Goal: Complete application form

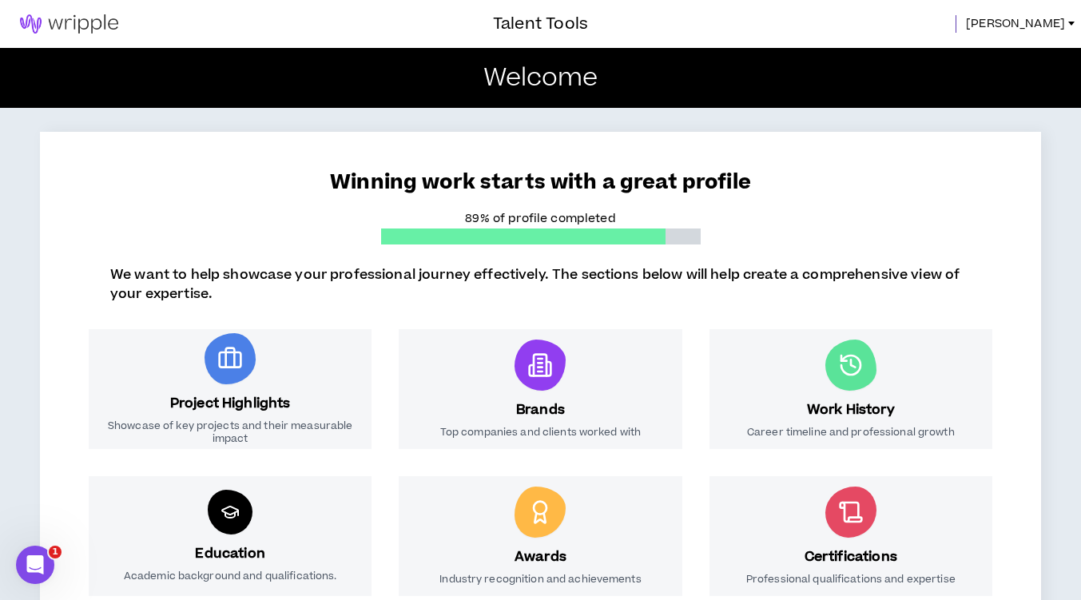
click at [1053, 23] on span "[PERSON_NAME]" at bounding box center [1015, 24] width 99 height 18
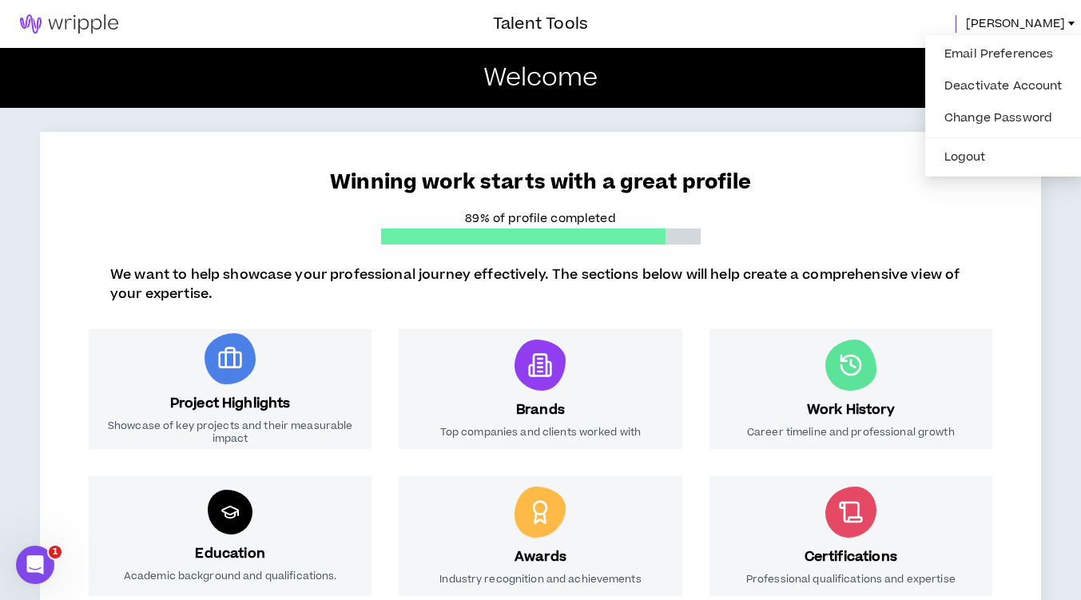
click at [1053, 23] on span "[PERSON_NAME]" at bounding box center [1015, 24] width 99 height 18
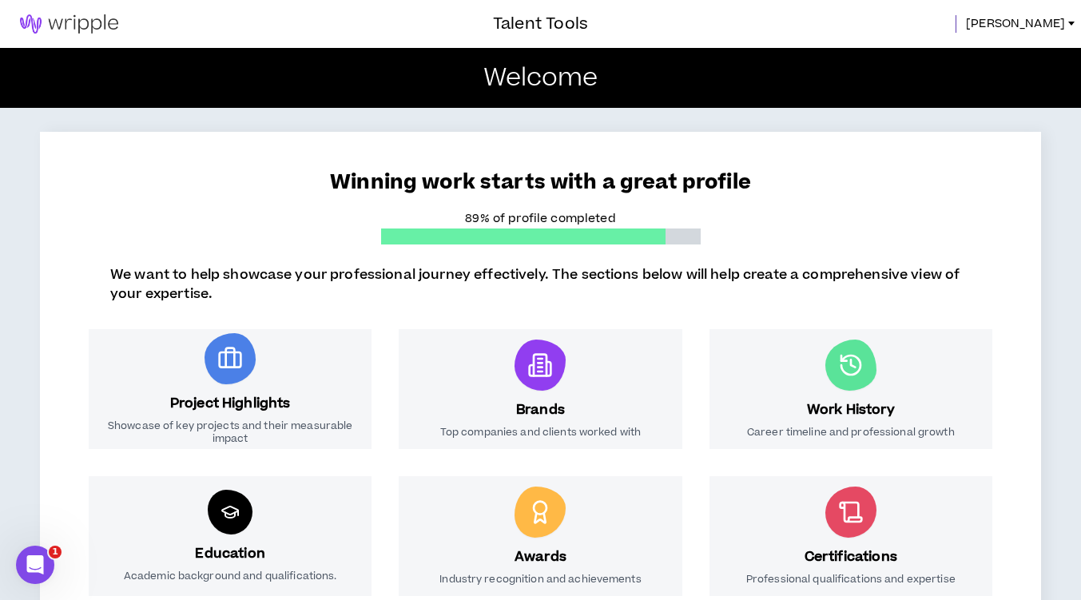
scroll to position [237, 0]
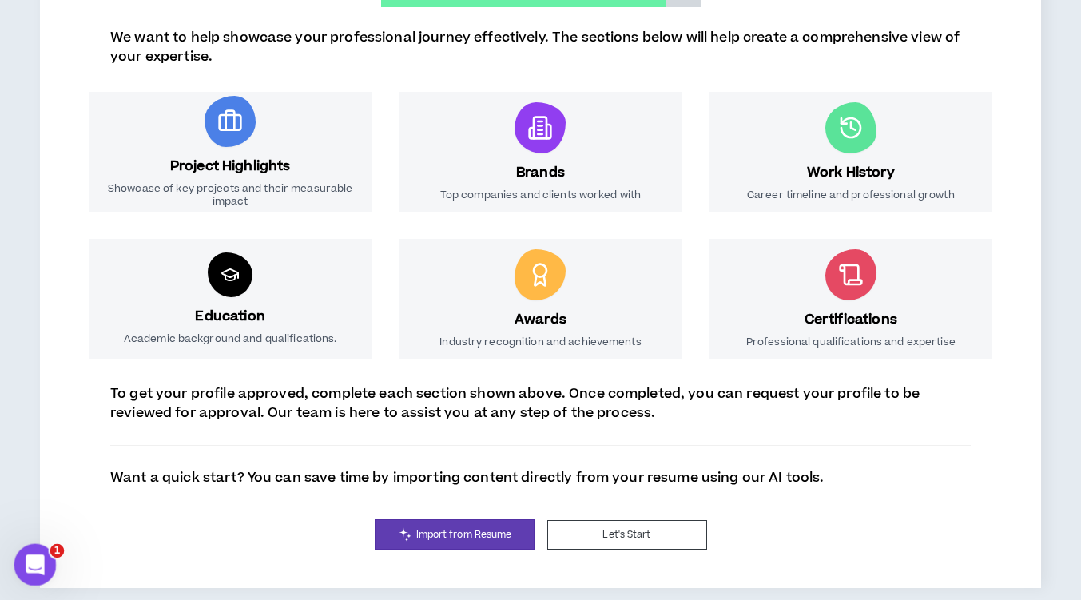
click at [30, 570] on icon "Open Intercom Messenger" at bounding box center [33, 563] width 26 height 26
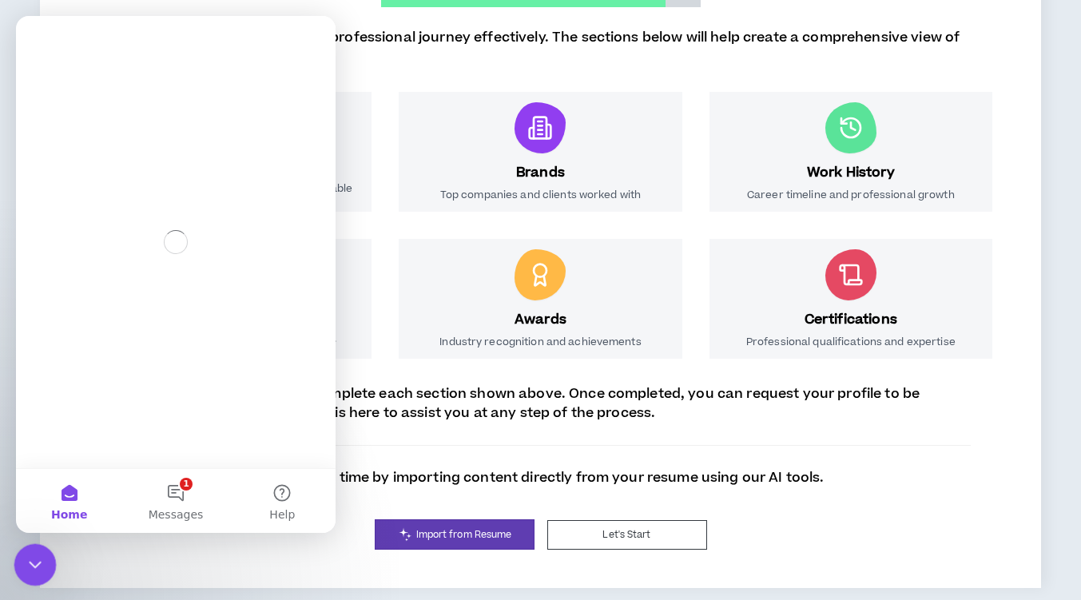
scroll to position [0, 0]
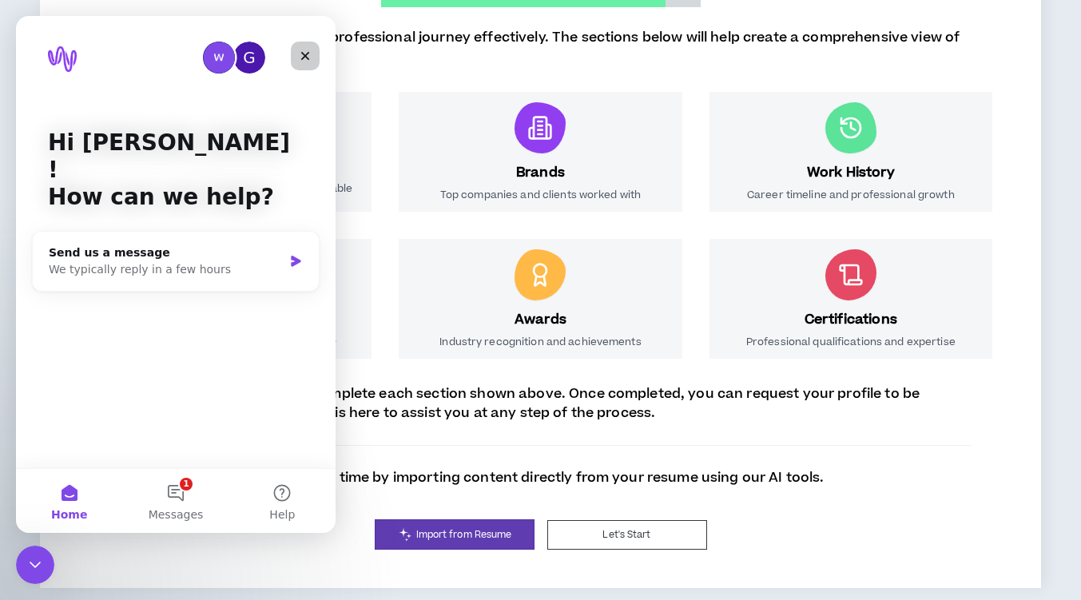
click at [305, 54] on icon "Close" at bounding box center [305, 56] width 13 height 13
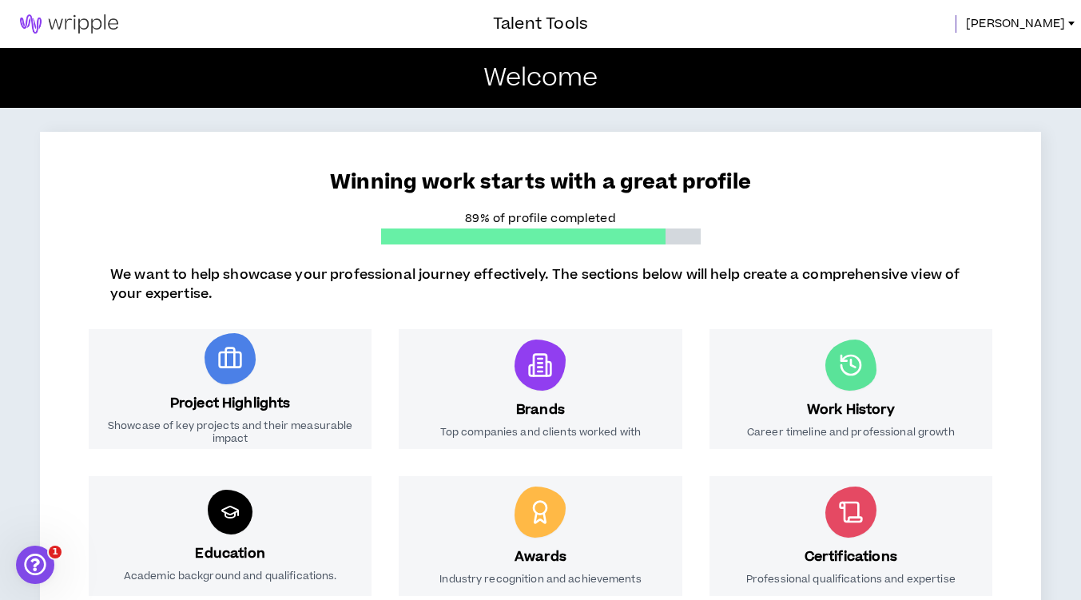
click at [521, 419] on h3 "Brands" at bounding box center [540, 409] width 49 height 19
click at [531, 381] on div at bounding box center [540, 365] width 51 height 51
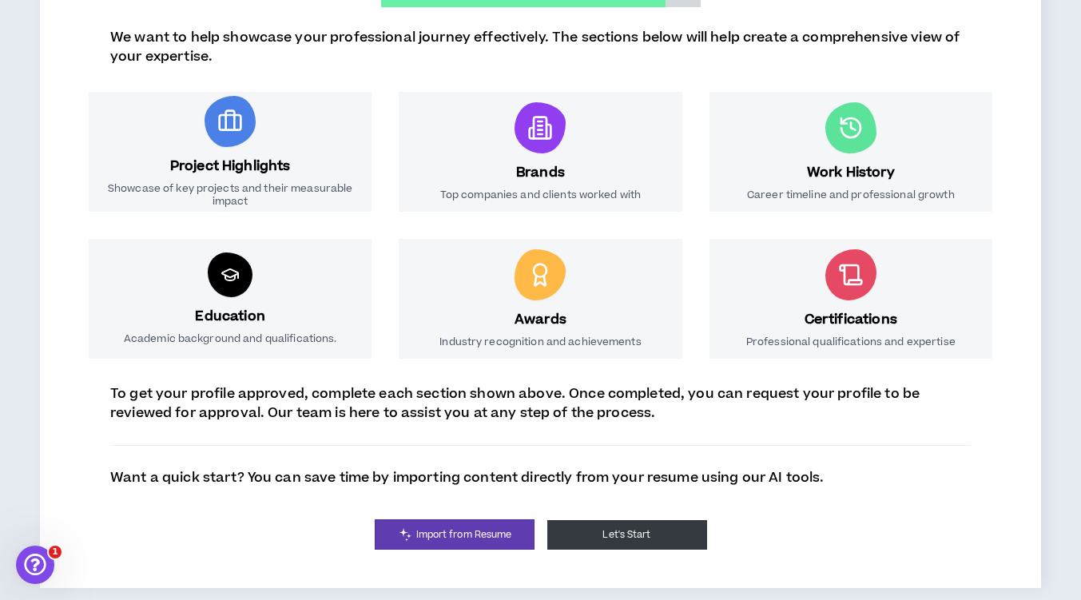
click at [675, 528] on button "Let's Start" at bounding box center [627, 535] width 160 height 30
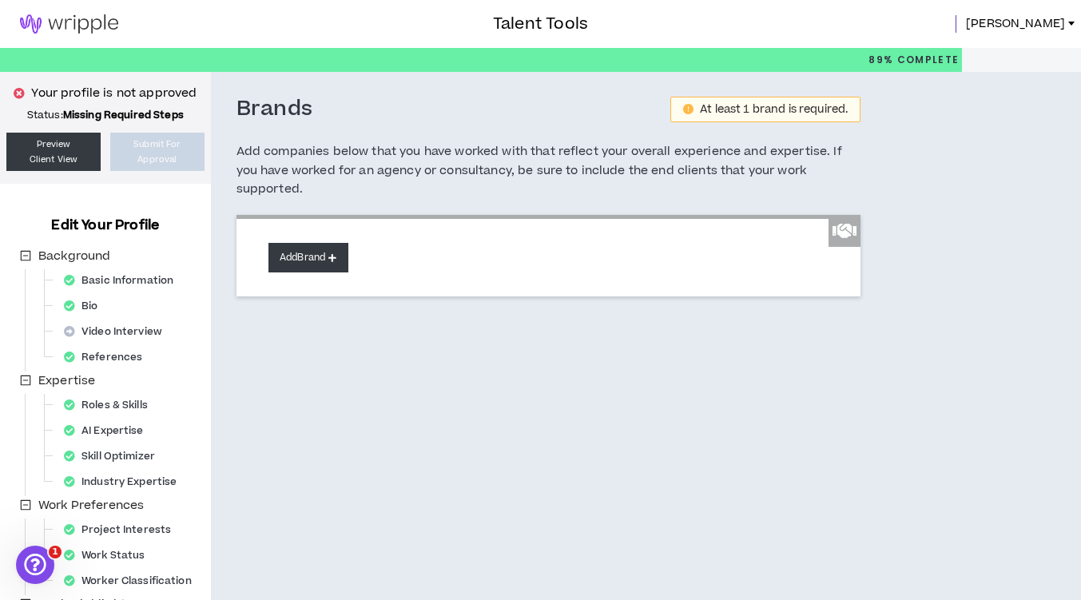
click at [290, 255] on button "Add Brand" at bounding box center [308, 258] width 80 height 30
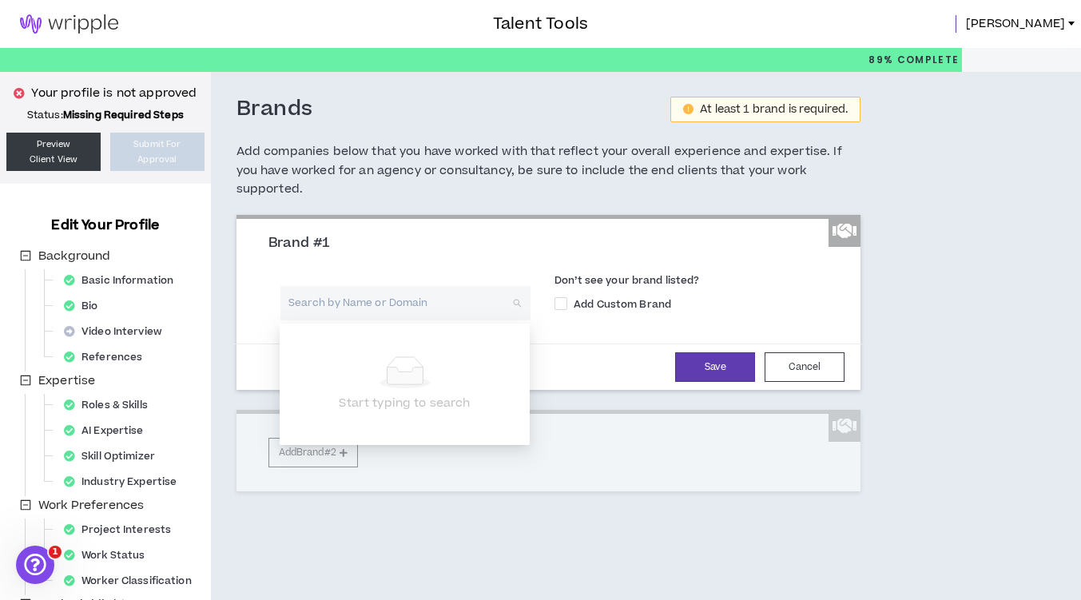
click at [301, 303] on input "search" at bounding box center [399, 303] width 221 height 34
type input "Keurig"
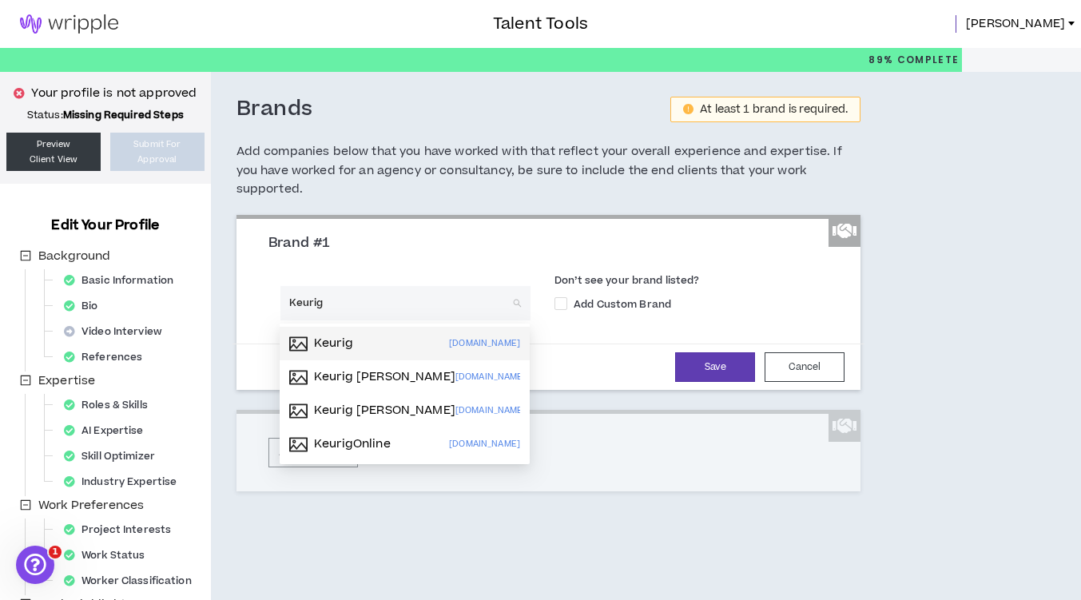
click at [300, 342] on icon "picture" at bounding box center [298, 344] width 18 height 18
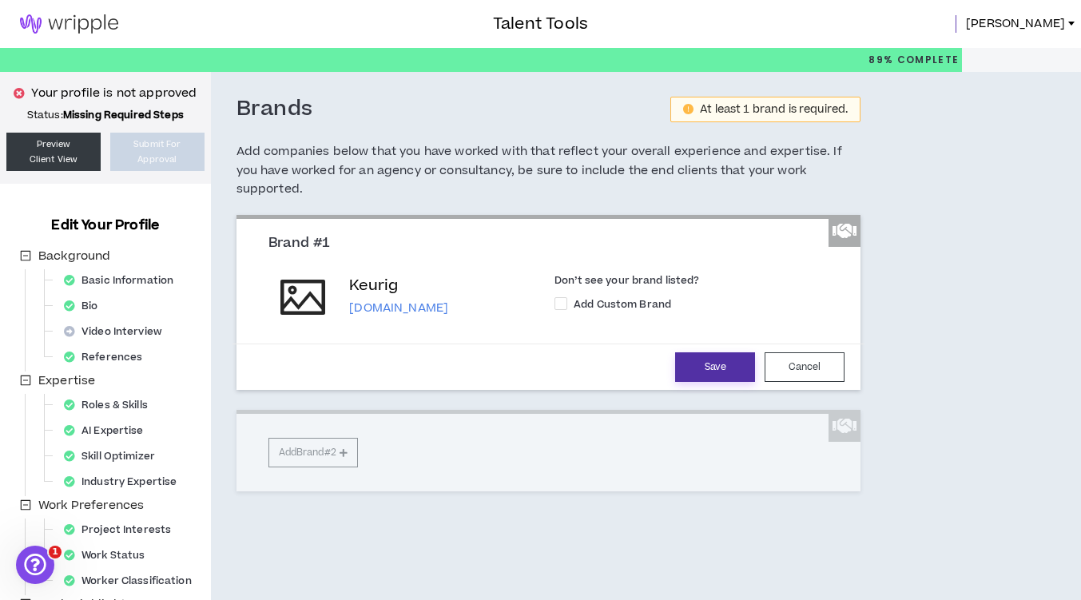
click at [717, 365] on button "Save" at bounding box center [715, 367] width 80 height 30
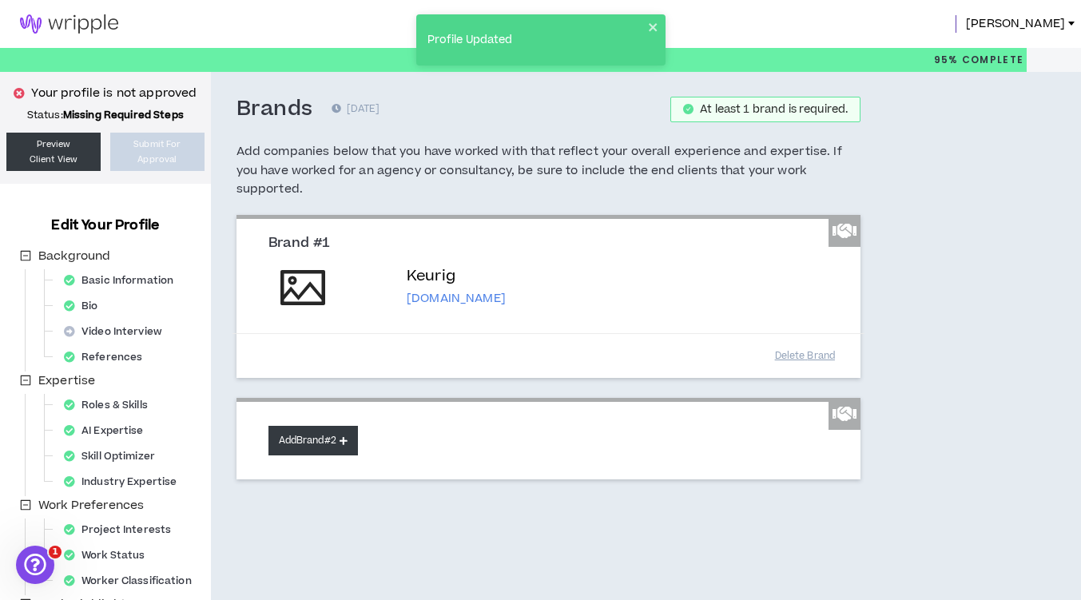
click at [329, 435] on button "Add Brand #2" at bounding box center [312, 441] width 89 height 30
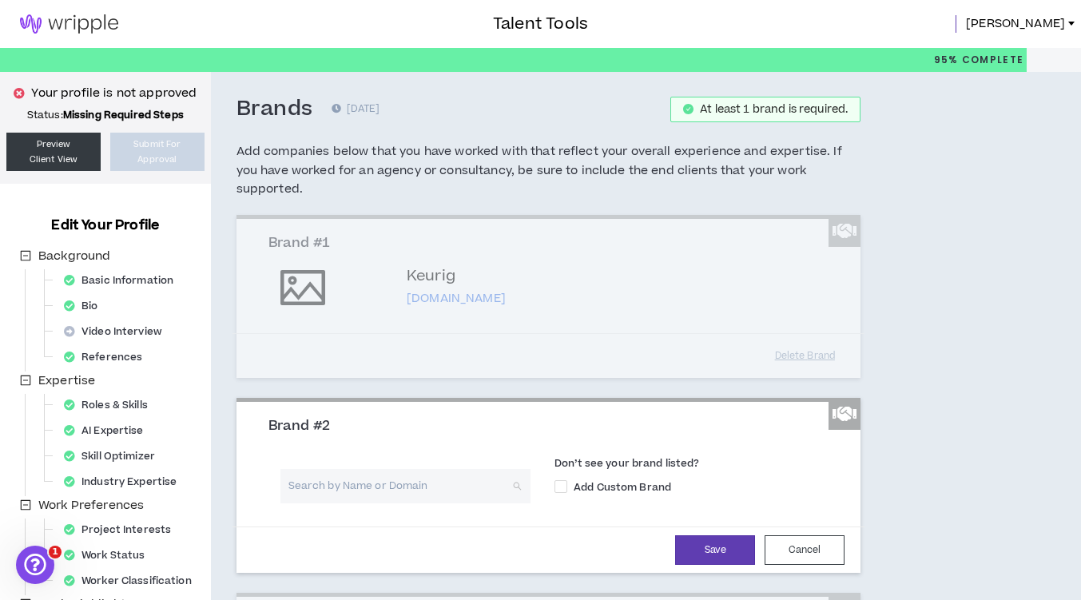
click at [334, 495] on input "search" at bounding box center [399, 486] width 221 height 34
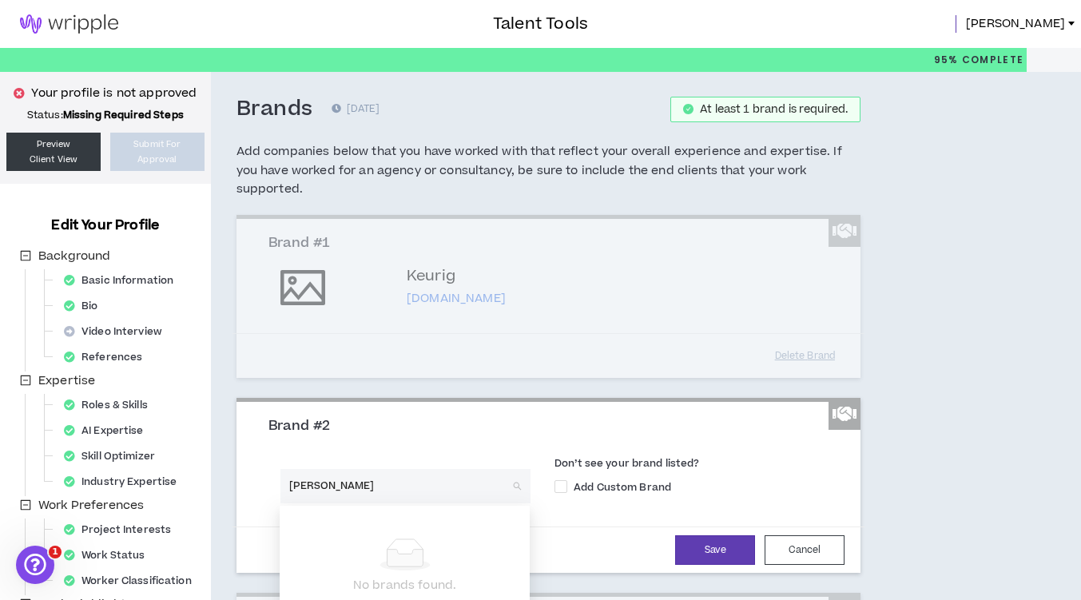
type input "[PERSON_NAME]"
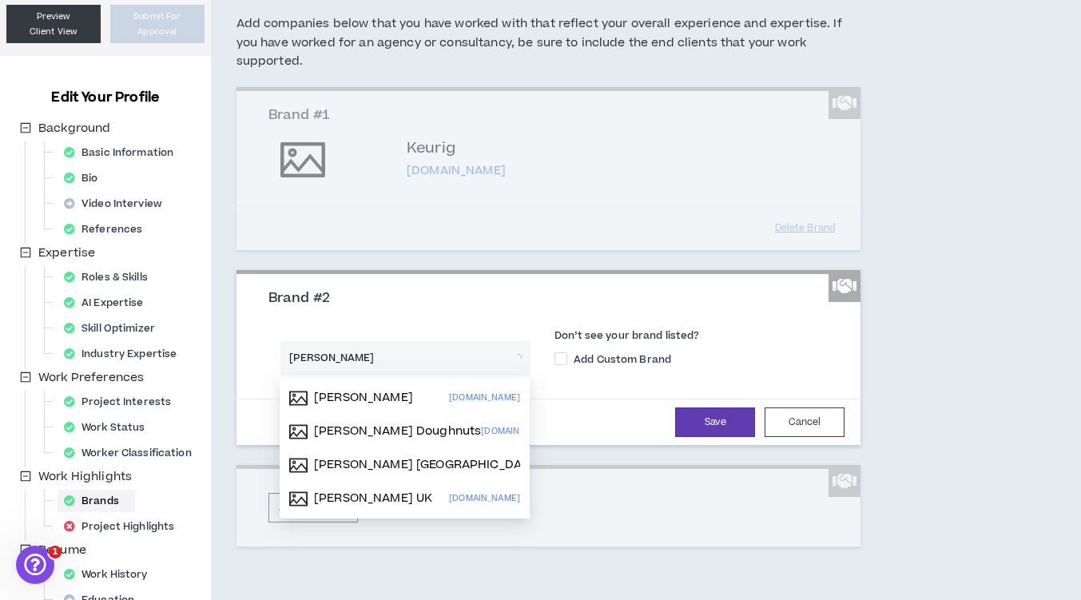
scroll to position [129, 0]
click at [298, 432] on icon "picture" at bounding box center [298, 430] width 18 height 14
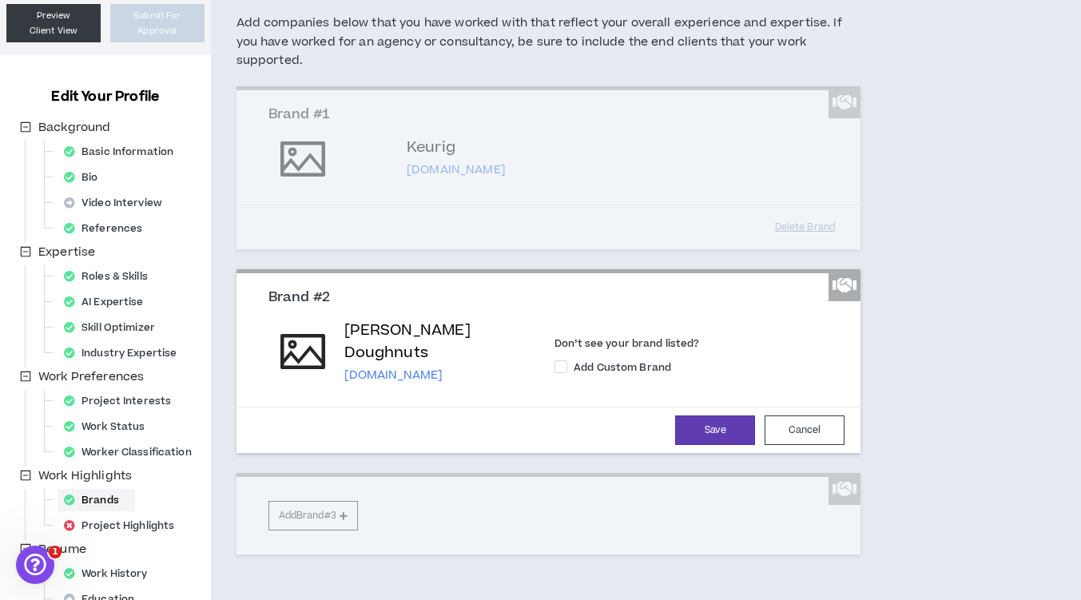
click at [302, 518] on div "Brand #1 Keurig [DOMAIN_NAME] Don’t see your brand listed? Add Custom Brand Del…" at bounding box center [548, 320] width 625 height 468
click at [349, 517] on div "Brand #1 Keurig [DOMAIN_NAME] Don’t see your brand listed? Add Custom Brand Del…" at bounding box center [548, 320] width 625 height 468
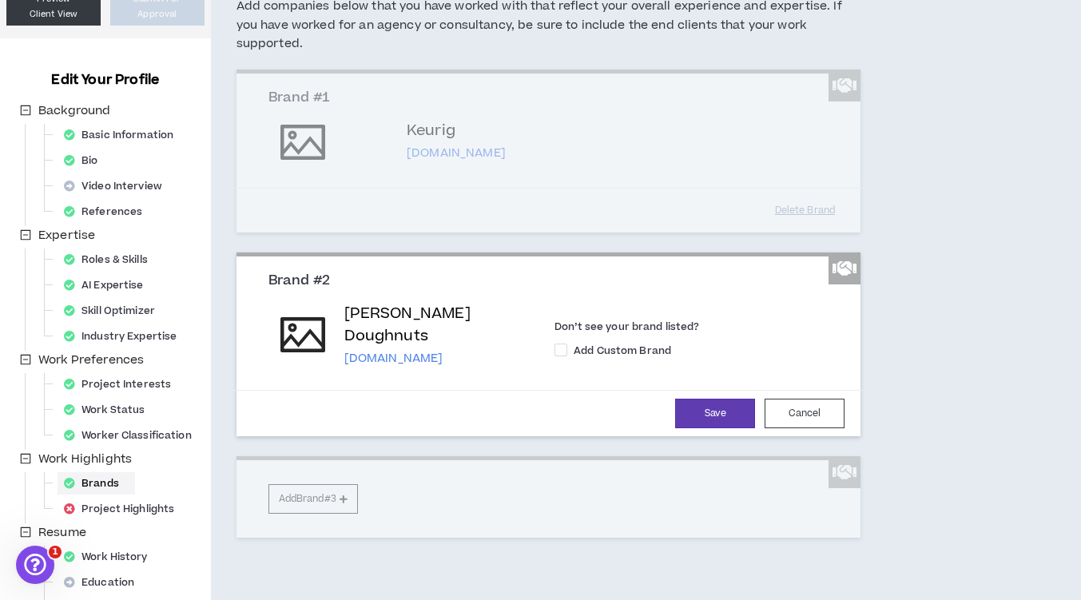
scroll to position [145, 0]
click at [733, 411] on button "Save" at bounding box center [715, 414] width 80 height 30
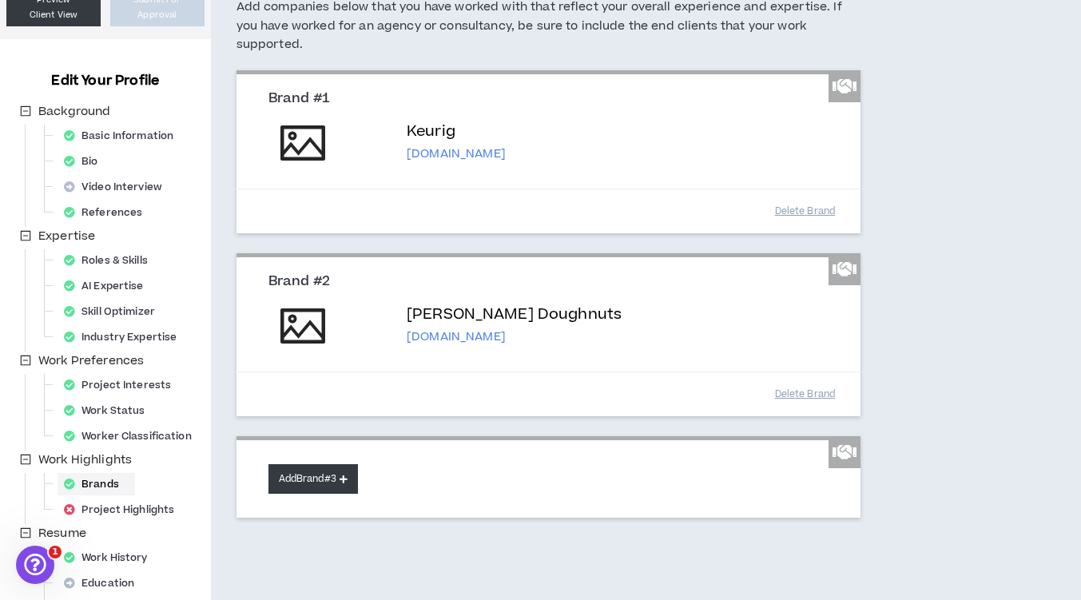
click at [308, 479] on button "Add Brand #3" at bounding box center [312, 479] width 89 height 30
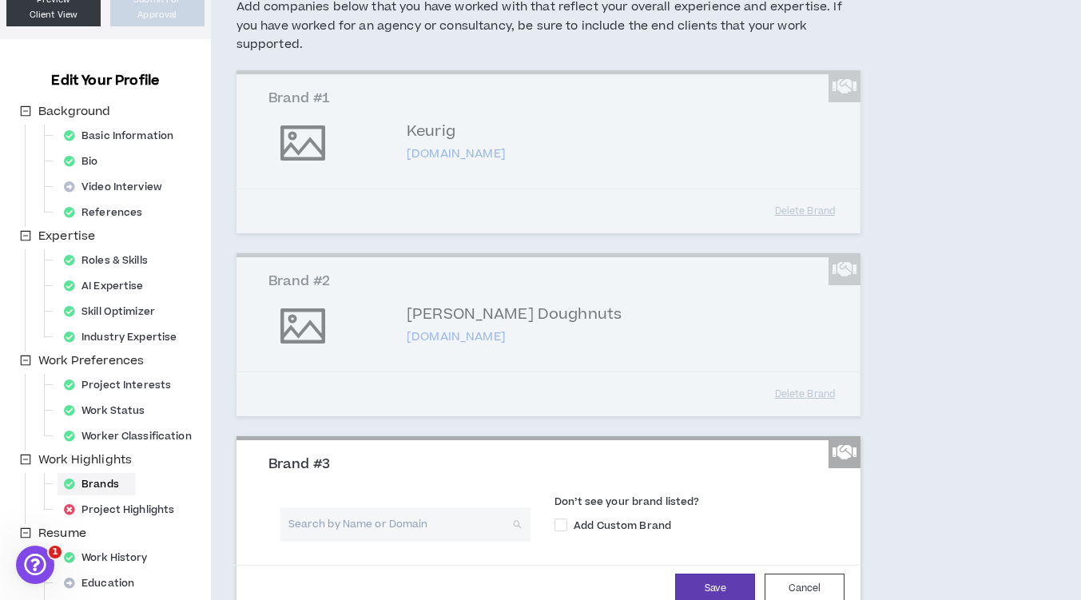
click at [331, 521] on input "search" at bounding box center [399, 524] width 221 height 34
type input "AT&T"
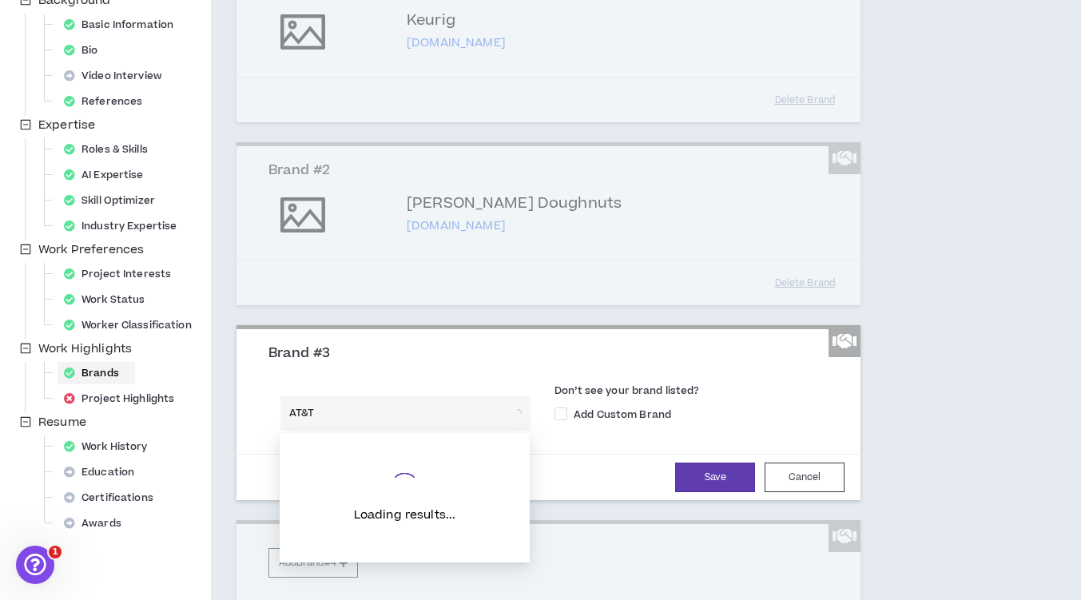
scroll to position [263, 0]
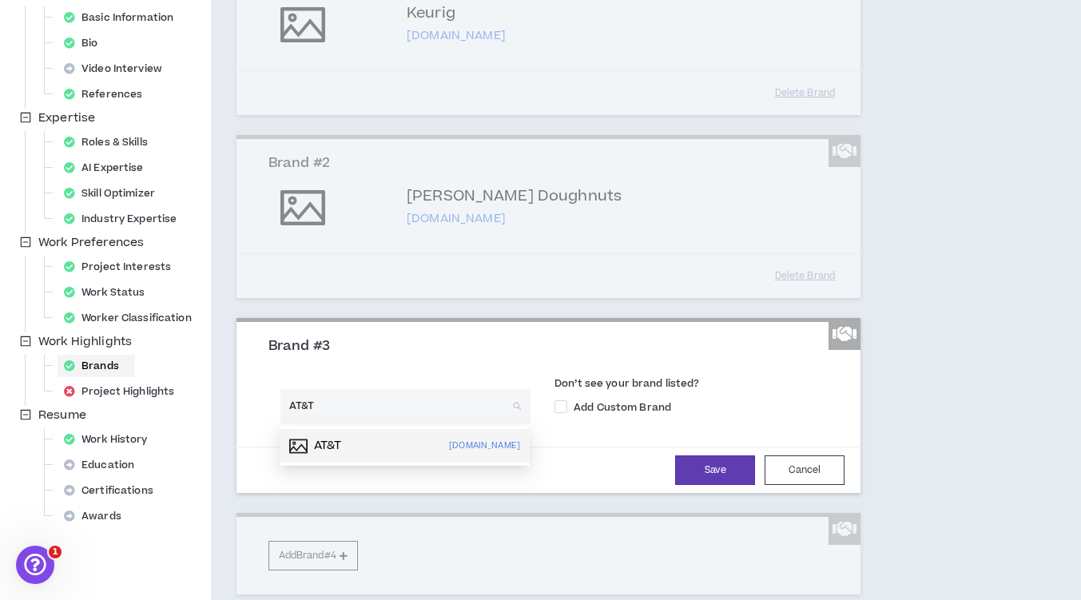
click at [320, 447] on p "AT&T" at bounding box center [328, 446] width 28 height 16
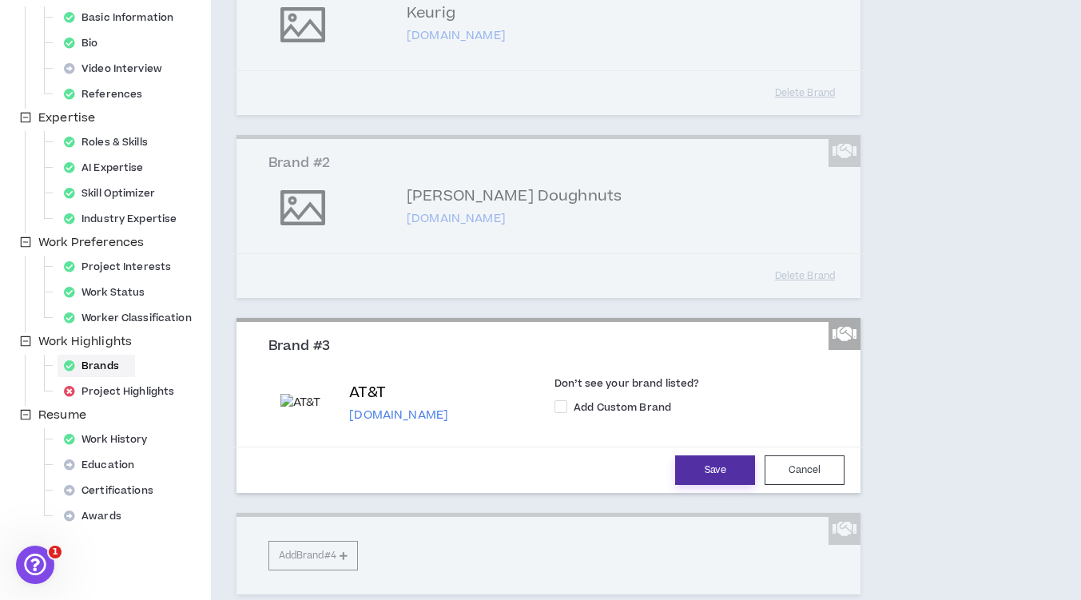
click at [717, 463] on button "Save" at bounding box center [715, 470] width 80 height 30
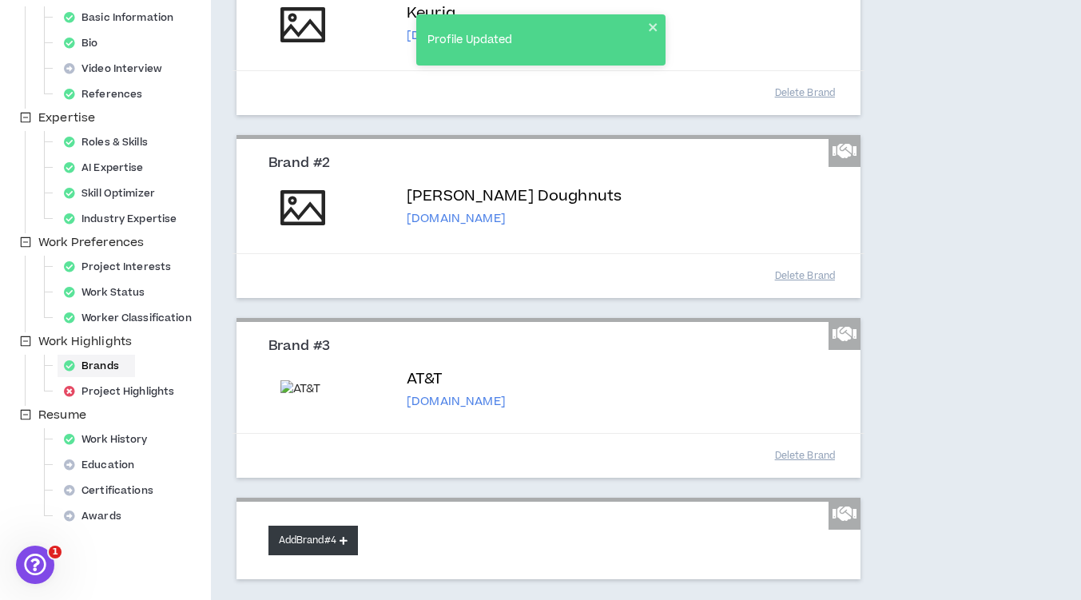
click at [287, 545] on button "Add Brand #4" at bounding box center [312, 541] width 89 height 30
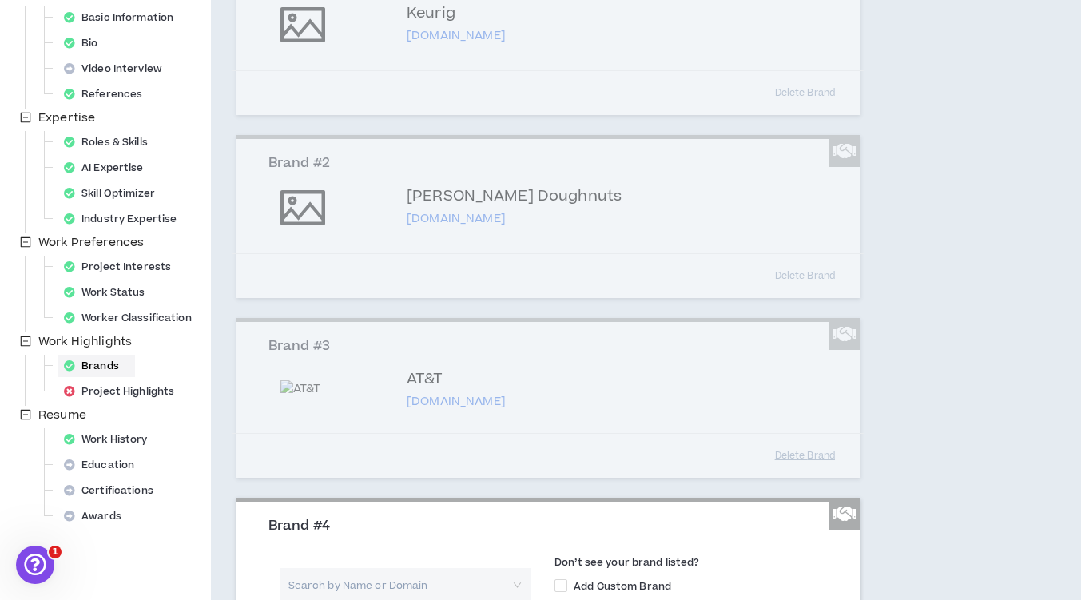
click at [287, 545] on div "Brand #4" at bounding box center [548, 533] width 585 height 30
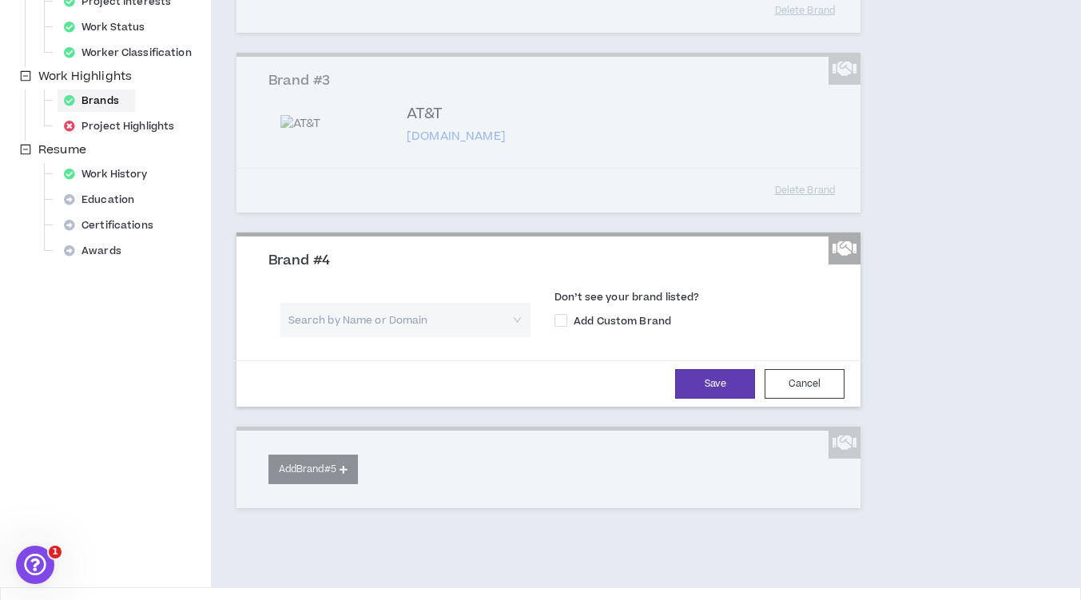
scroll to position [529, 0]
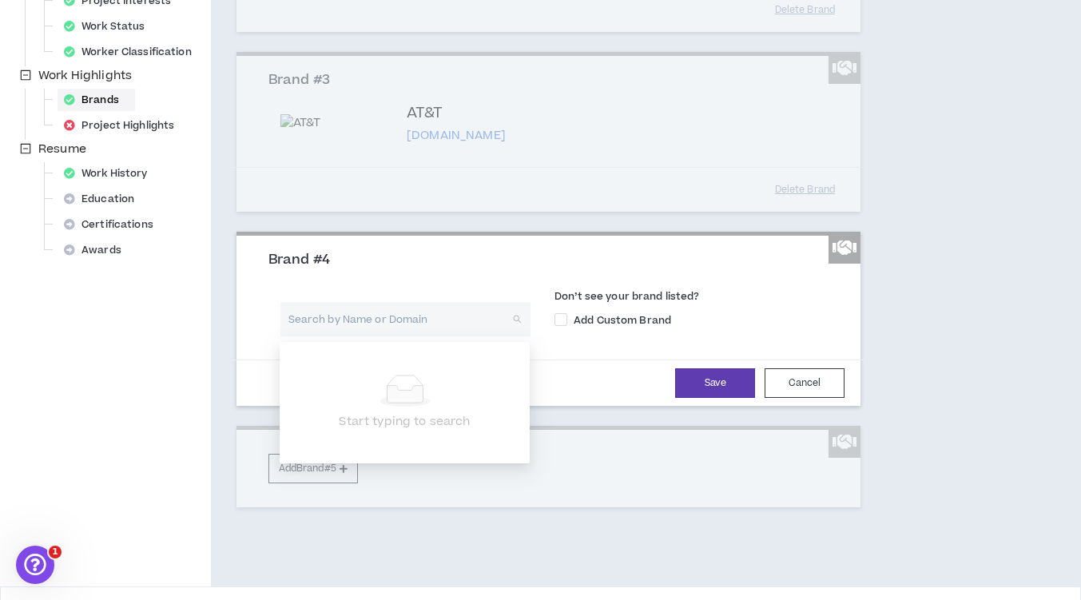
click at [367, 324] on input "search" at bounding box center [399, 319] width 221 height 34
type input "Mercedes AMG"
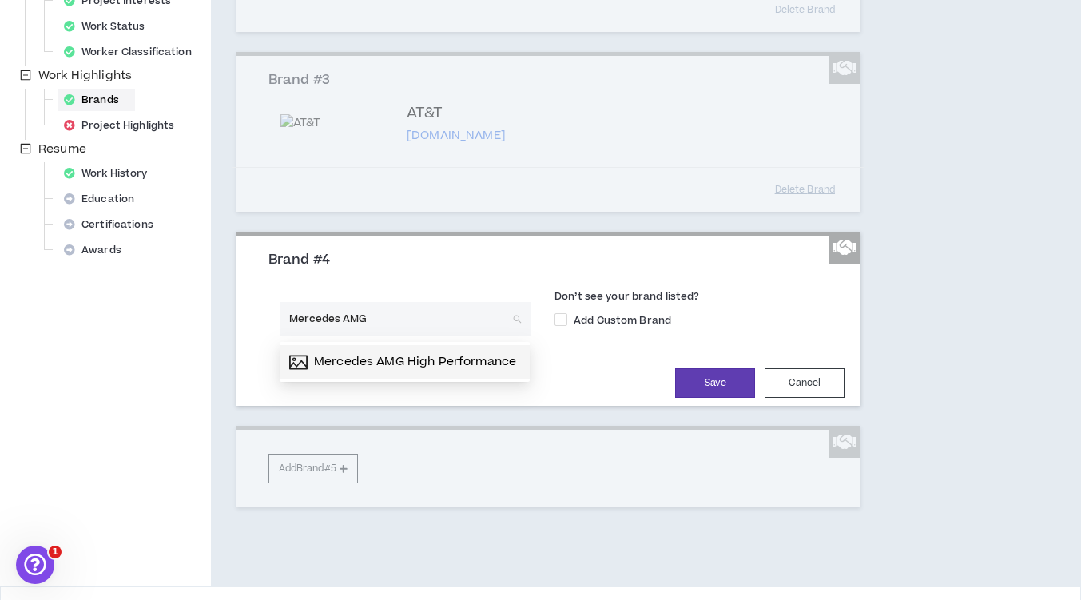
click at [360, 356] on p "Mercedes AMG High Performance Powertrains" at bounding box center [453, 362] width 278 height 16
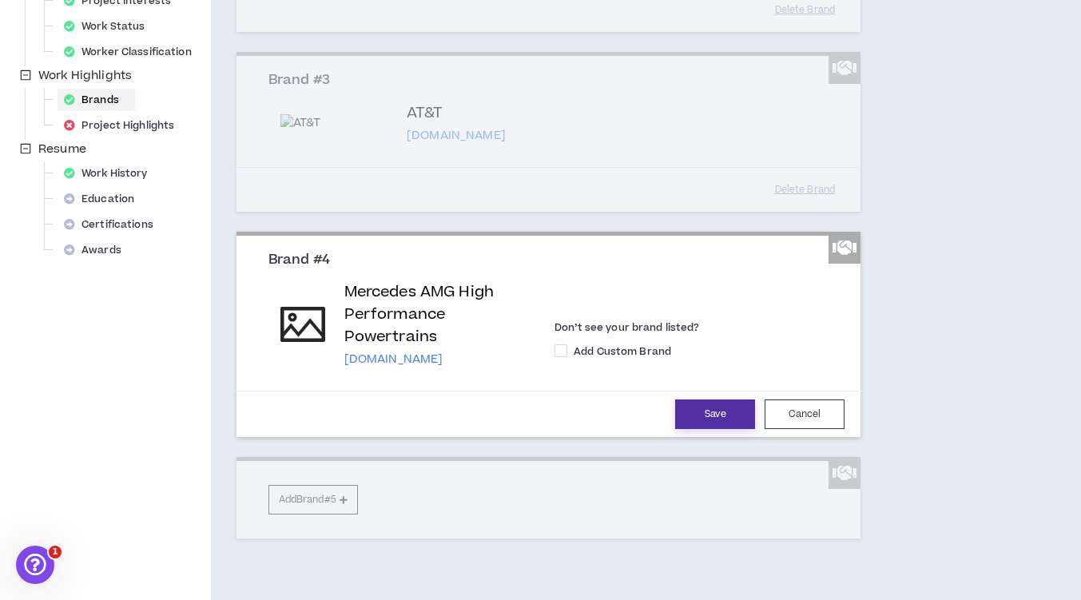
click at [717, 415] on button "Save" at bounding box center [715, 414] width 80 height 30
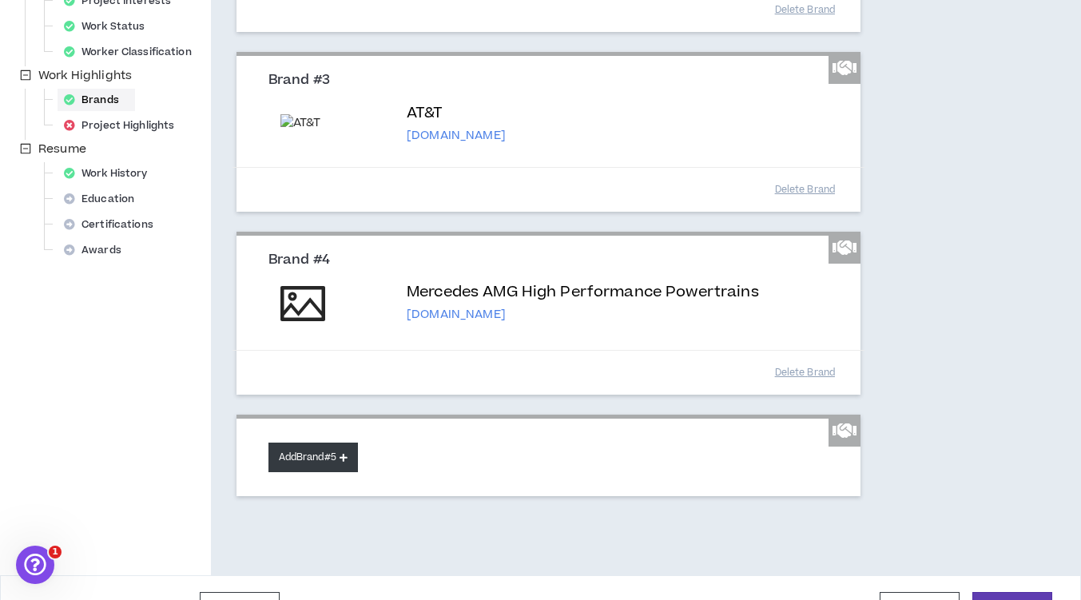
click at [280, 471] on button "Add Brand #5" at bounding box center [312, 458] width 89 height 30
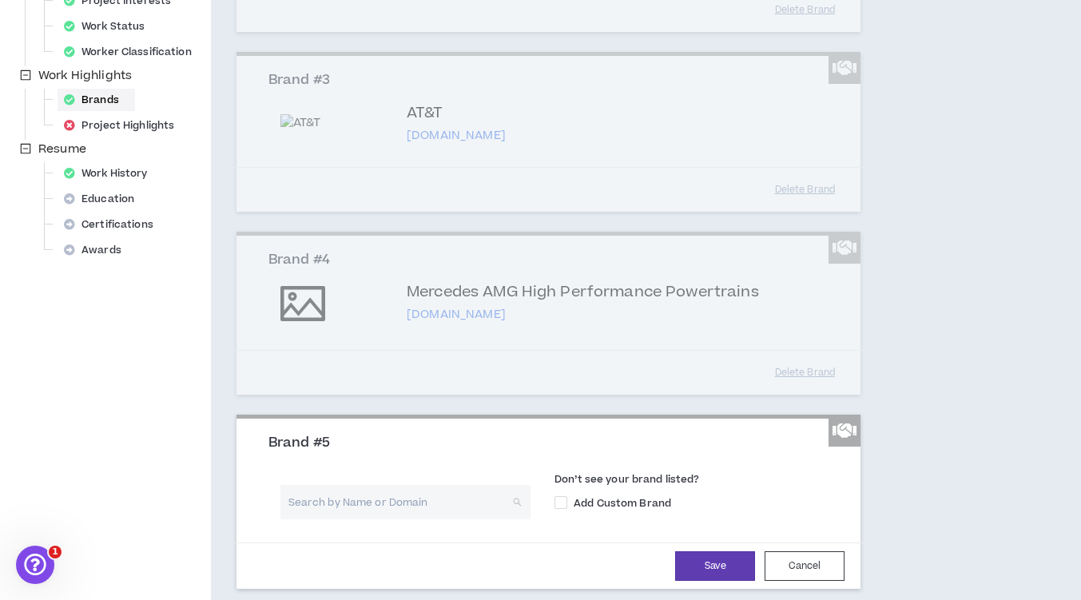
click at [339, 500] on input "search" at bounding box center [399, 502] width 221 height 34
type input "Atlanta Apparel"
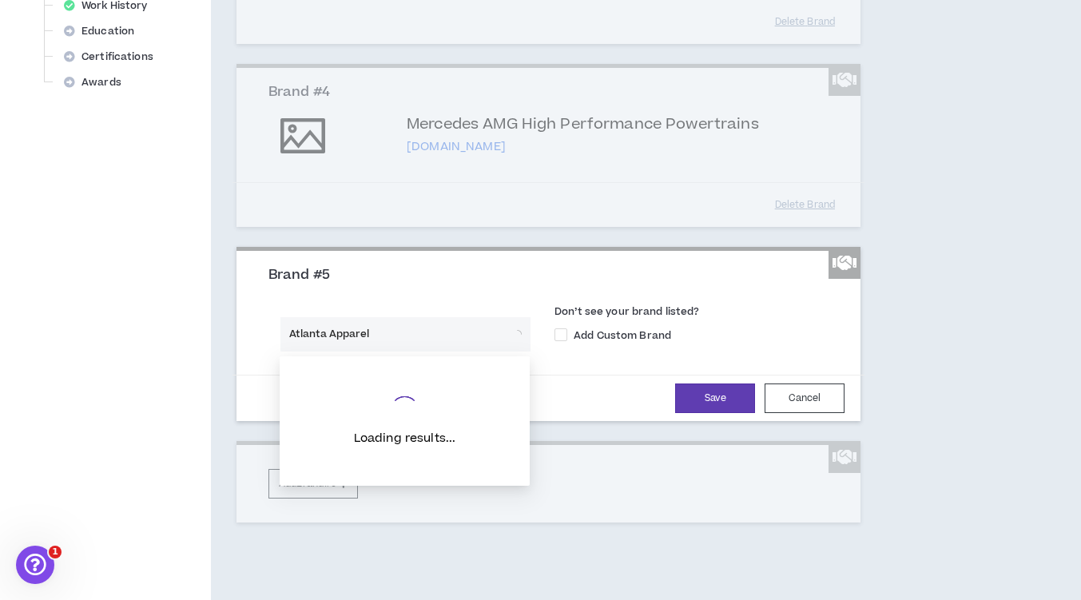
scroll to position [700, 0]
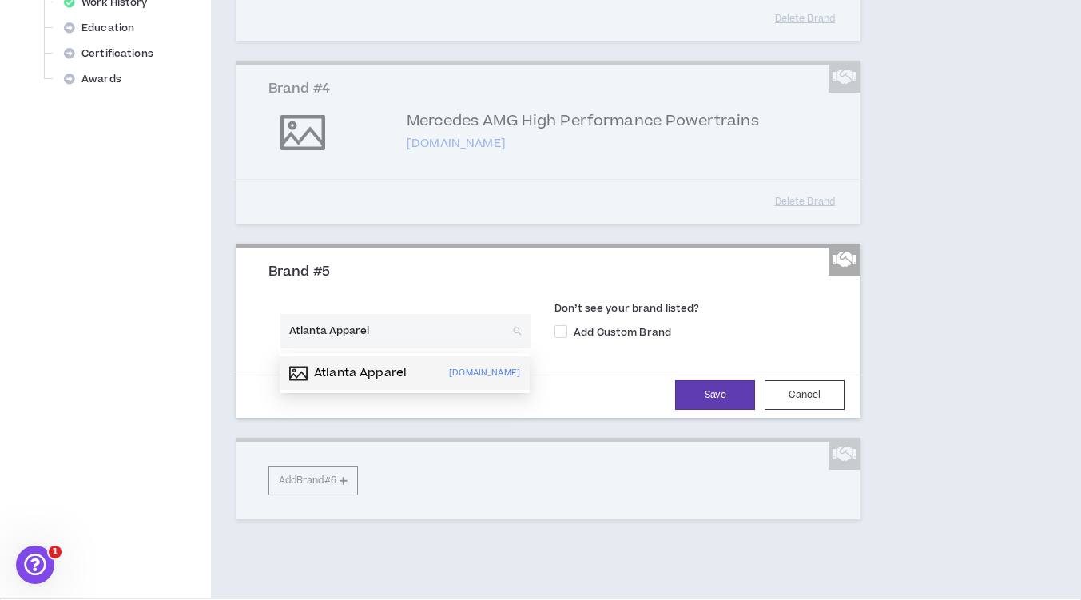
click at [355, 380] on p "Atlanta Apparel" at bounding box center [360, 373] width 93 height 16
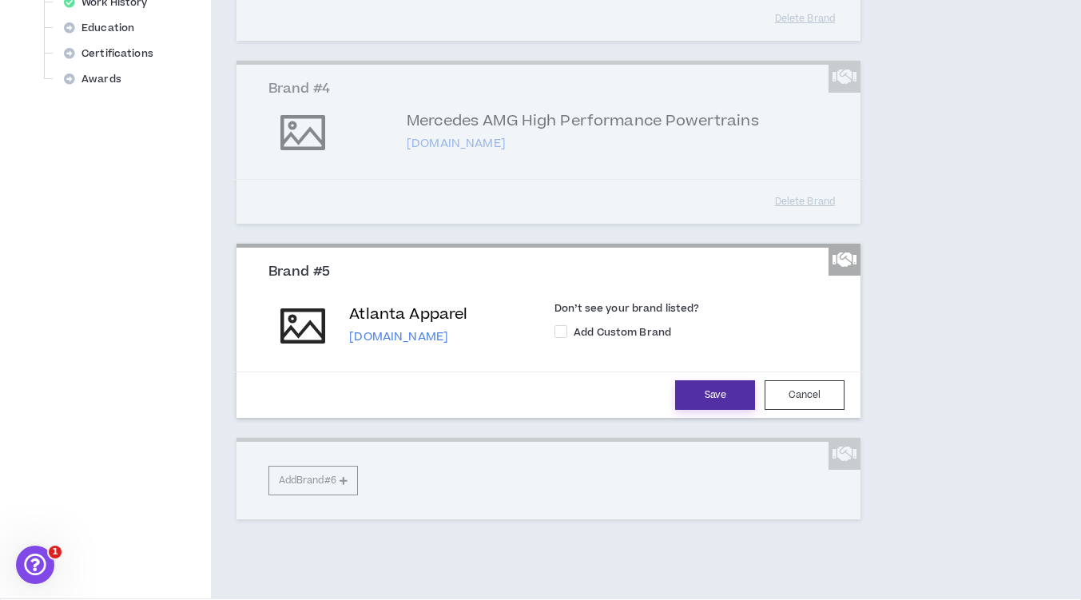
click at [717, 395] on button "Save" at bounding box center [715, 395] width 80 height 30
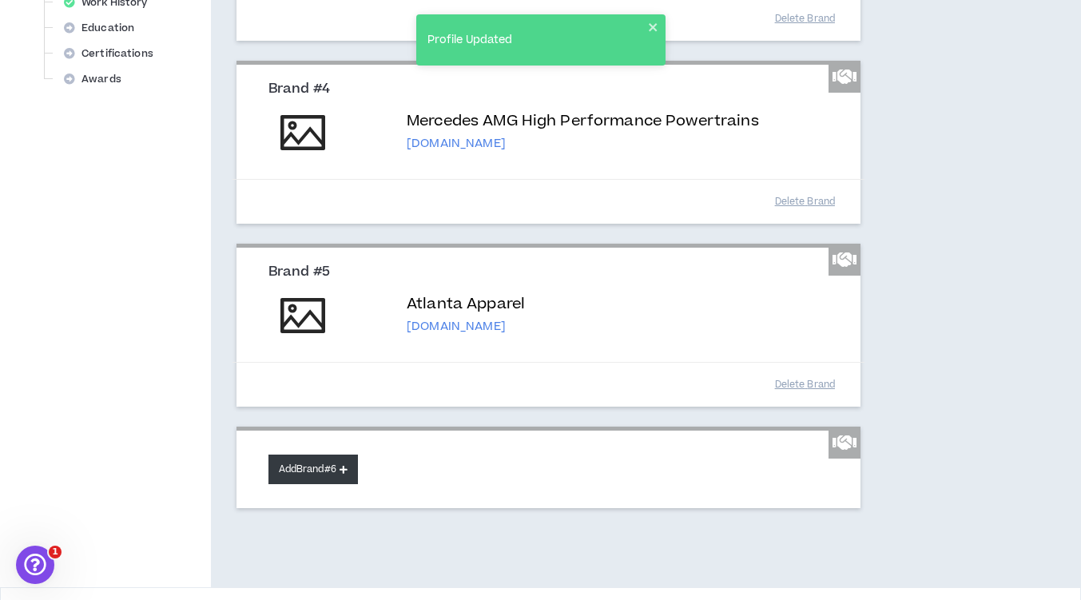
click at [288, 479] on button "Add Brand #6" at bounding box center [312, 470] width 89 height 30
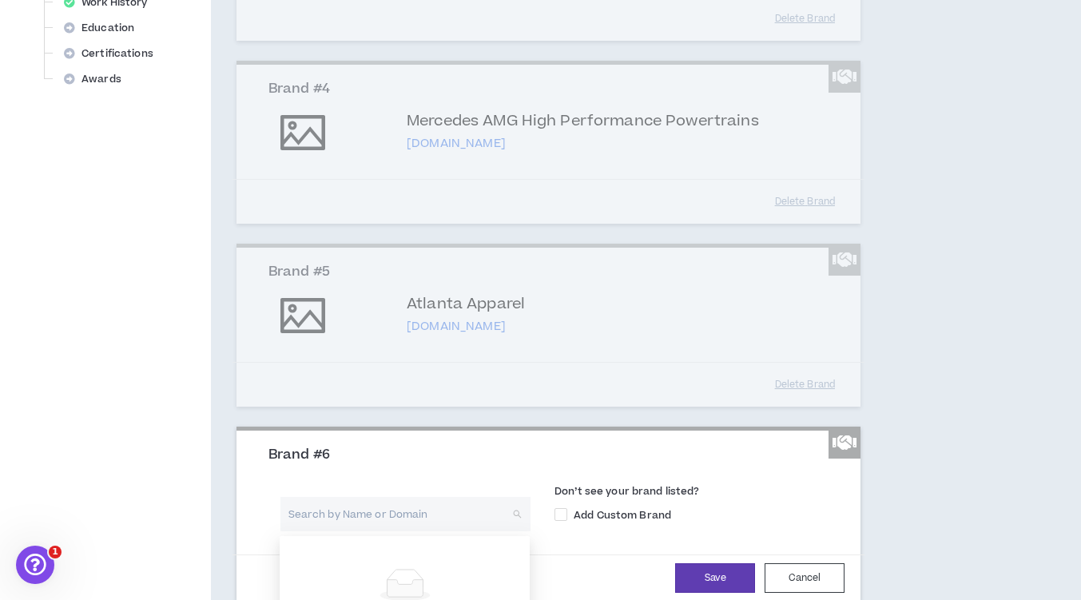
click at [349, 520] on input "search" at bounding box center [399, 514] width 221 height 34
type input "Las Vegas Apparel"
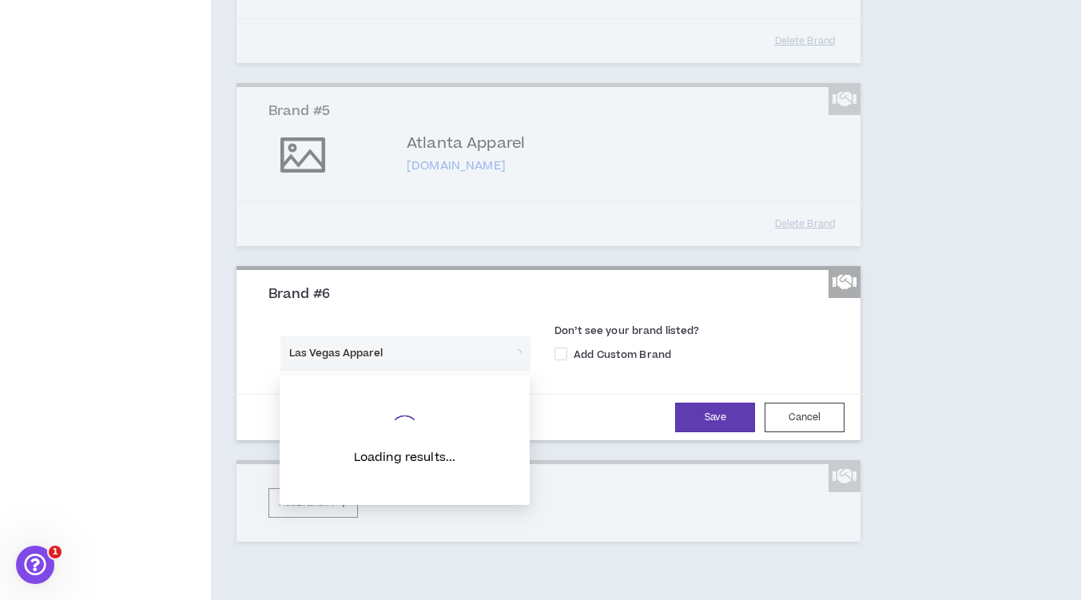
scroll to position [861, 0]
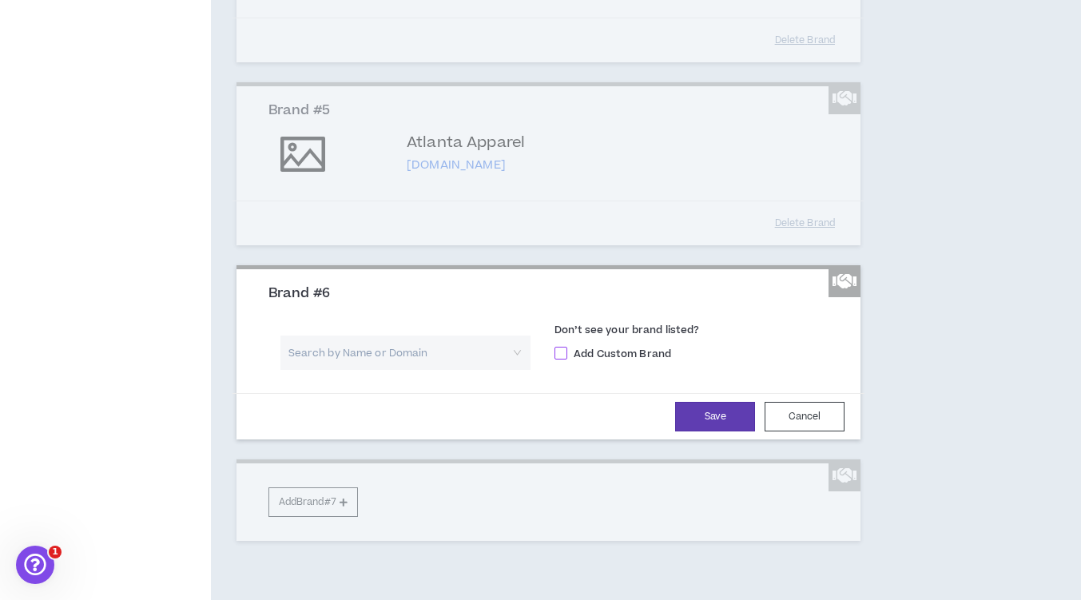
click at [558, 358] on span at bounding box center [560, 353] width 13 height 13
checkbox input "****"
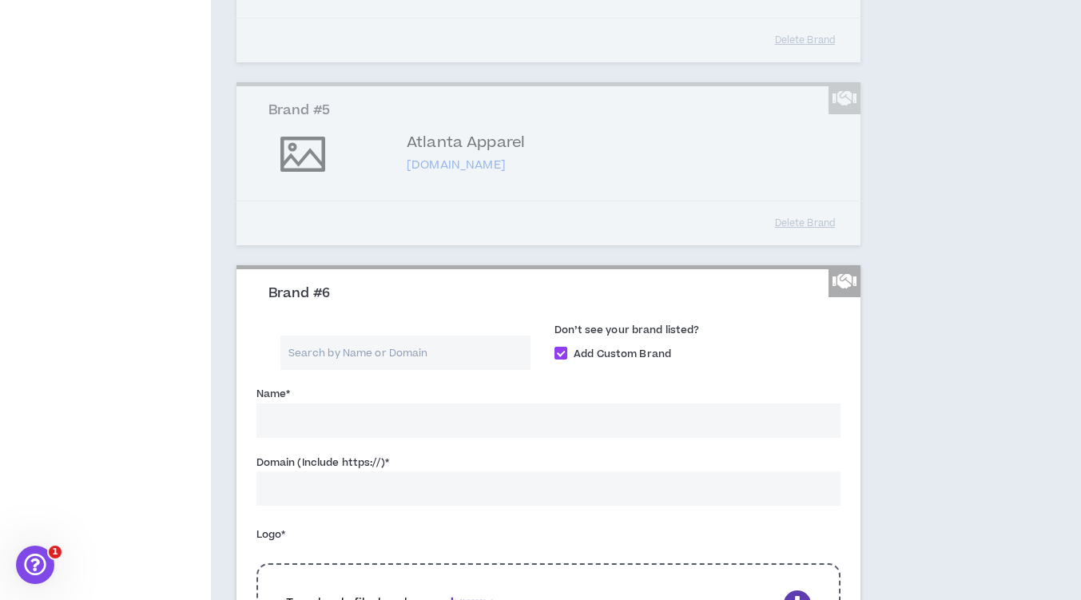
click at [463, 409] on input "Name *" at bounding box center [548, 420] width 585 height 34
type input "Las Vegas Apparel"
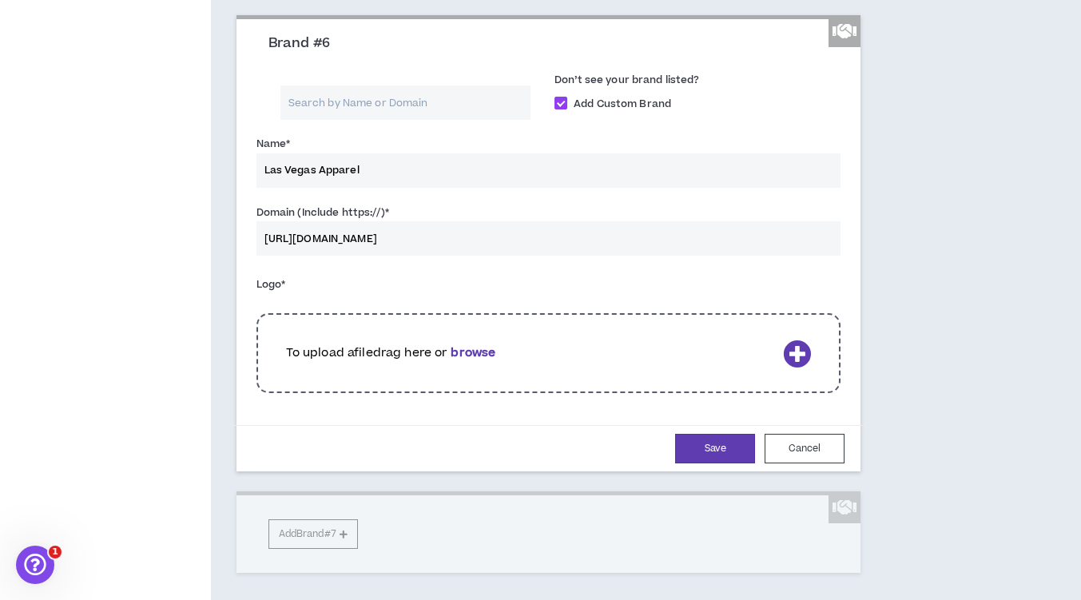
scroll to position [1112, 0]
type input "[URL][DOMAIN_NAME]"
click at [491, 351] on b "browse" at bounding box center [473, 352] width 45 height 17
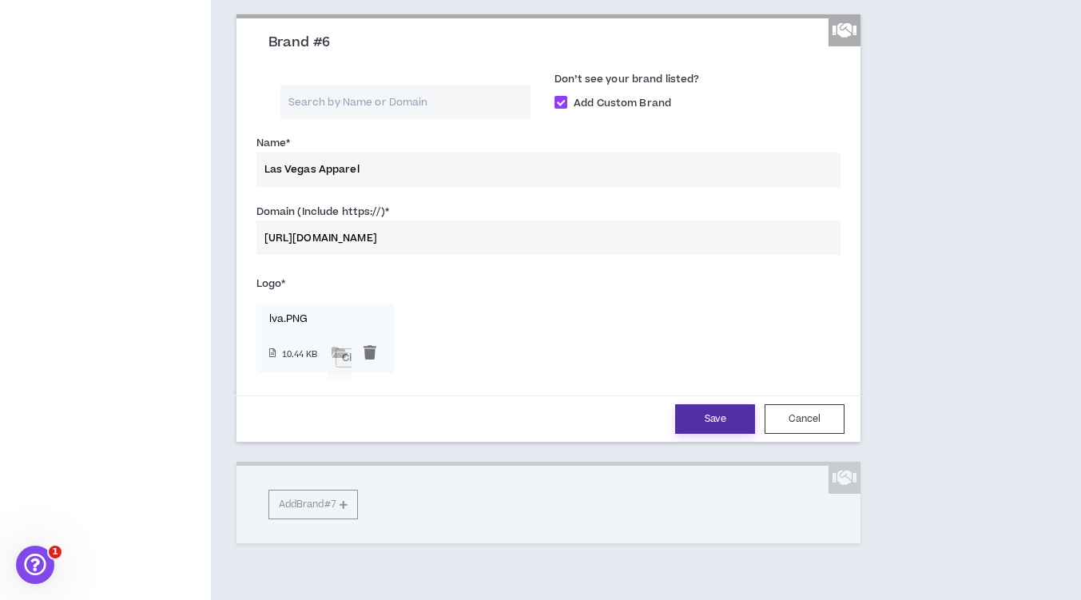
click at [715, 413] on button "Save" at bounding box center [715, 419] width 80 height 30
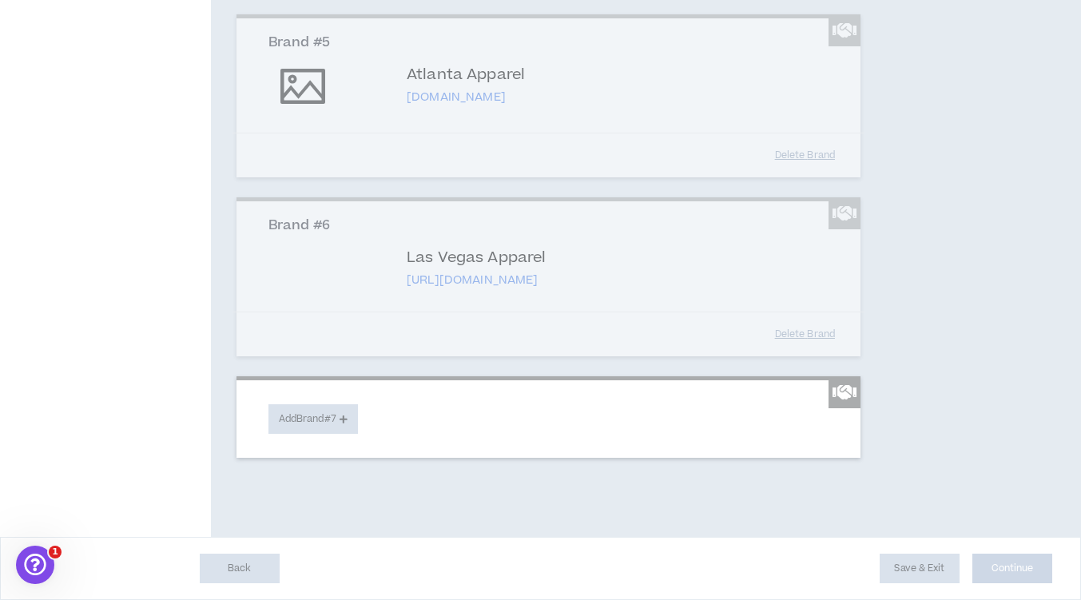
scroll to position [931, 0]
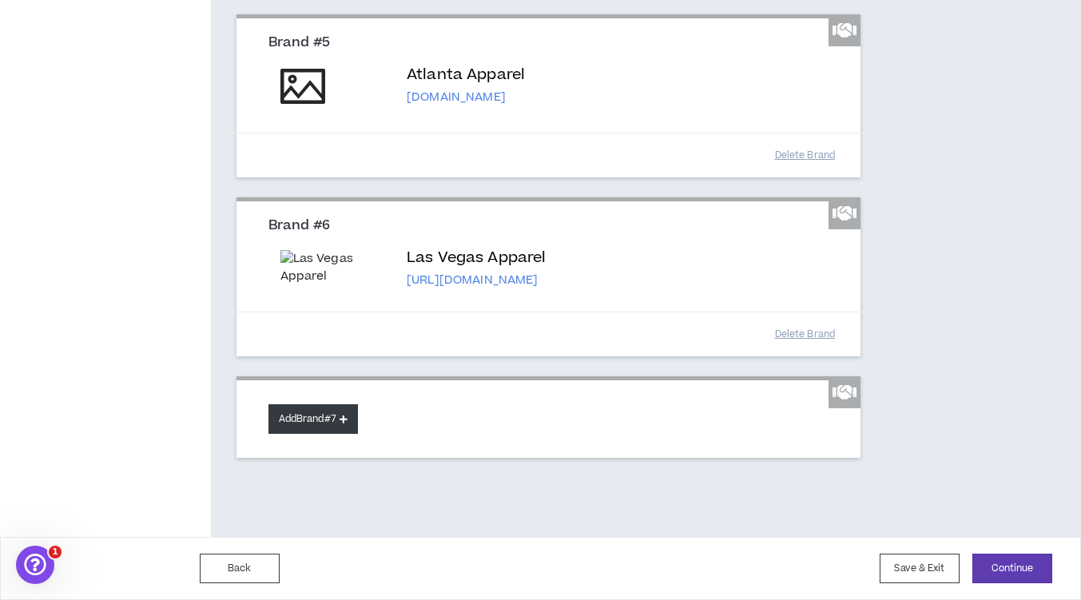
click at [282, 427] on button "Add Brand #7" at bounding box center [312, 419] width 89 height 30
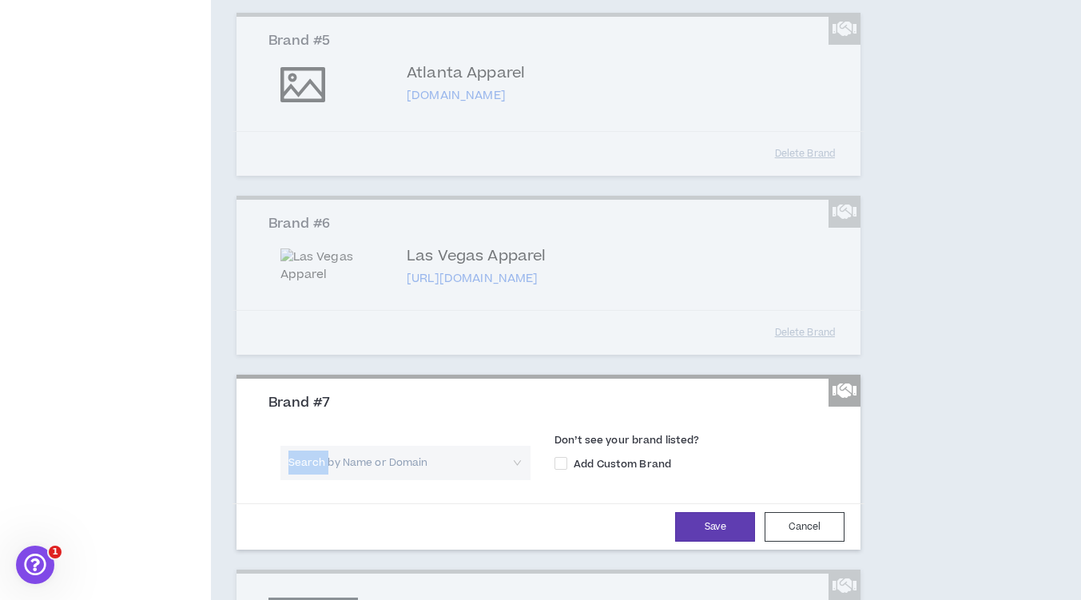
click at [282, 427] on div "Search by Name or Domain Don’t see your brand listed? Add Custom Brand" at bounding box center [548, 458] width 585 height 66
click at [348, 474] on input "search" at bounding box center [399, 463] width 221 height 34
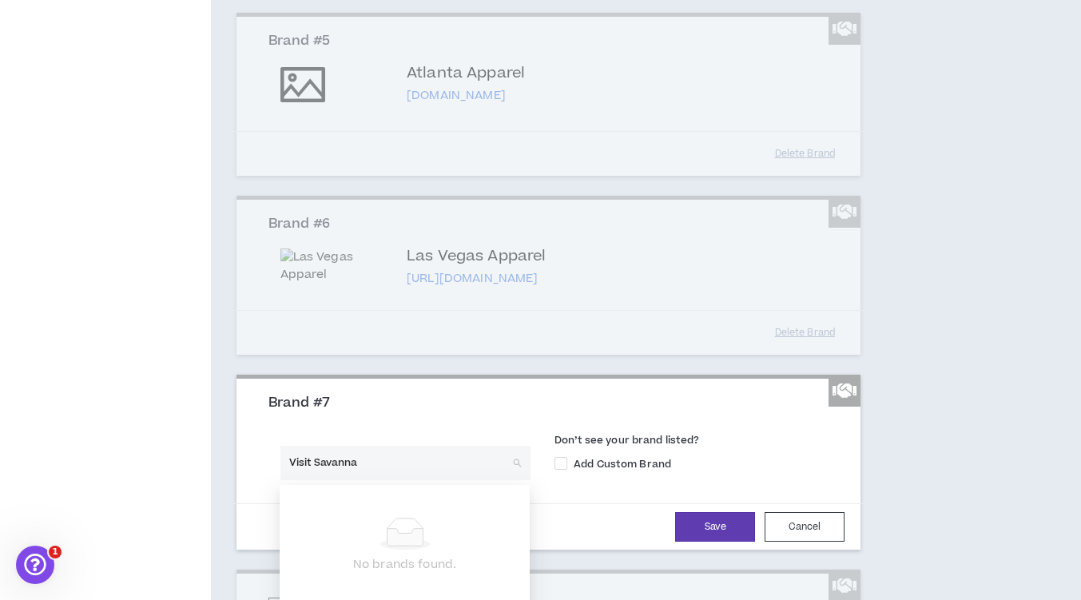
type input "Visit [GEOGRAPHIC_DATA]"
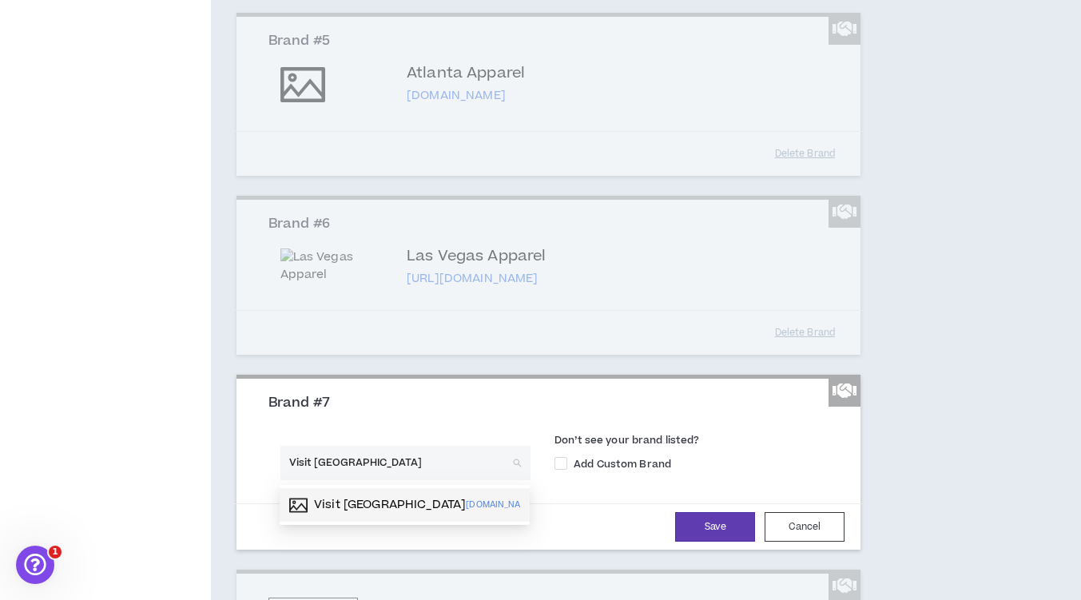
click at [348, 500] on p "Visit [GEOGRAPHIC_DATA]" at bounding box center [390, 505] width 152 height 16
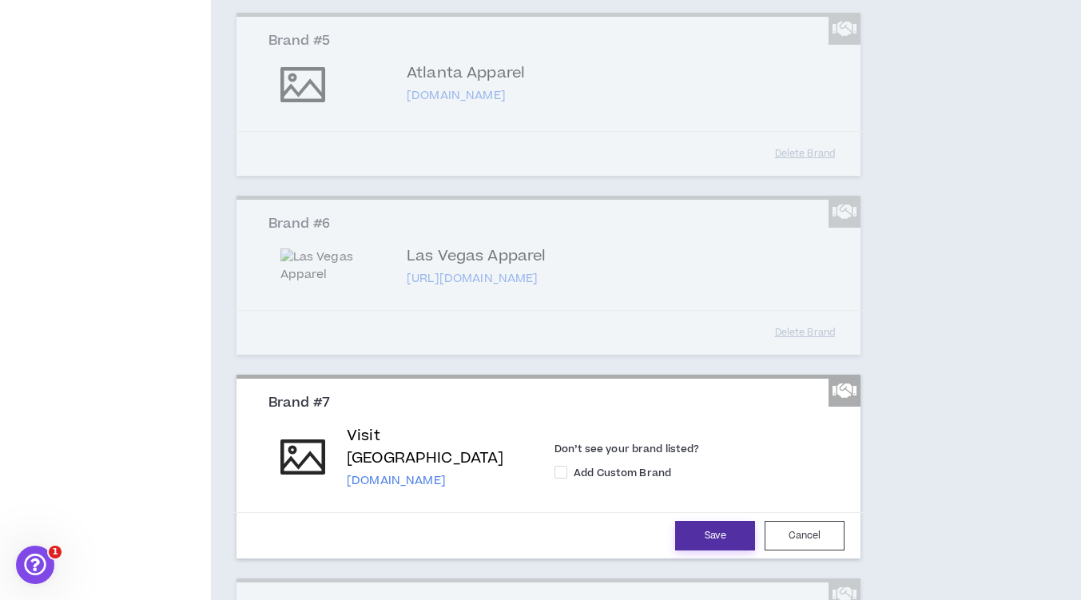
click at [737, 521] on button "Save" at bounding box center [715, 536] width 80 height 30
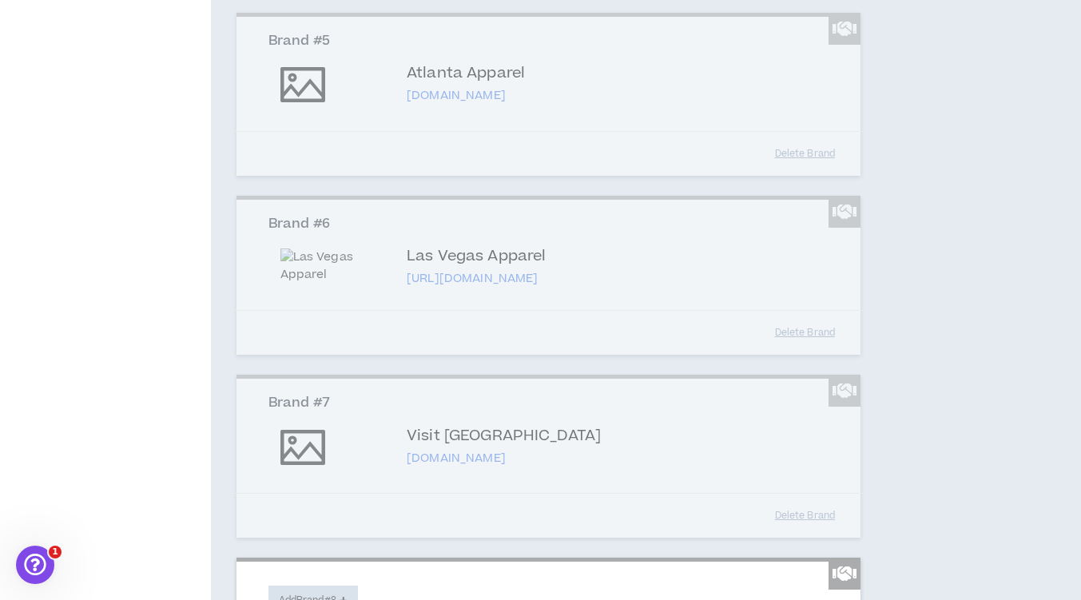
scroll to position [1113, 0]
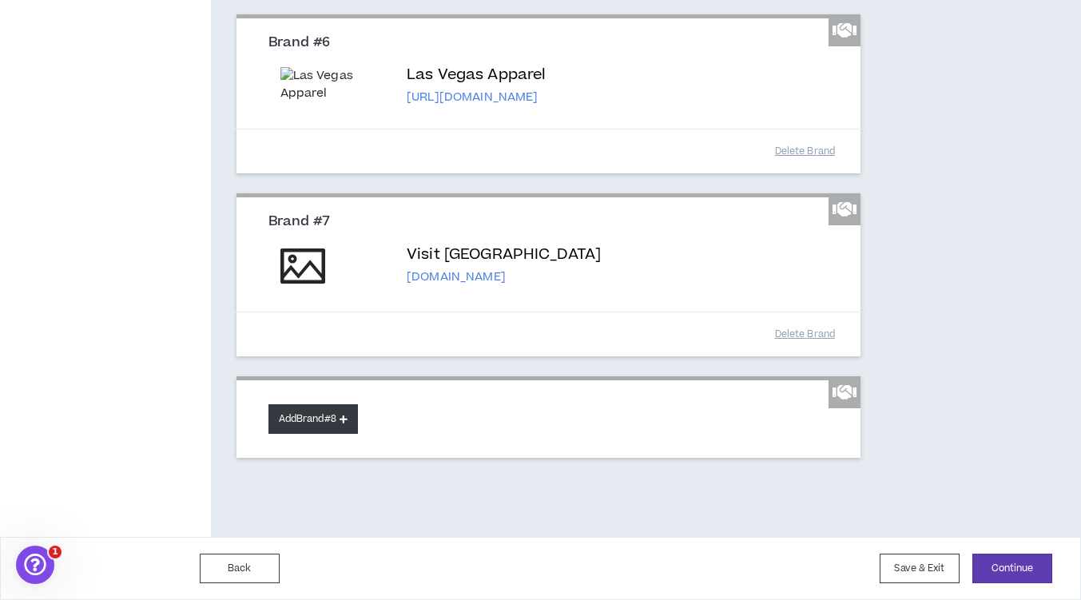
click at [312, 423] on button "Add Brand #8" at bounding box center [312, 419] width 89 height 30
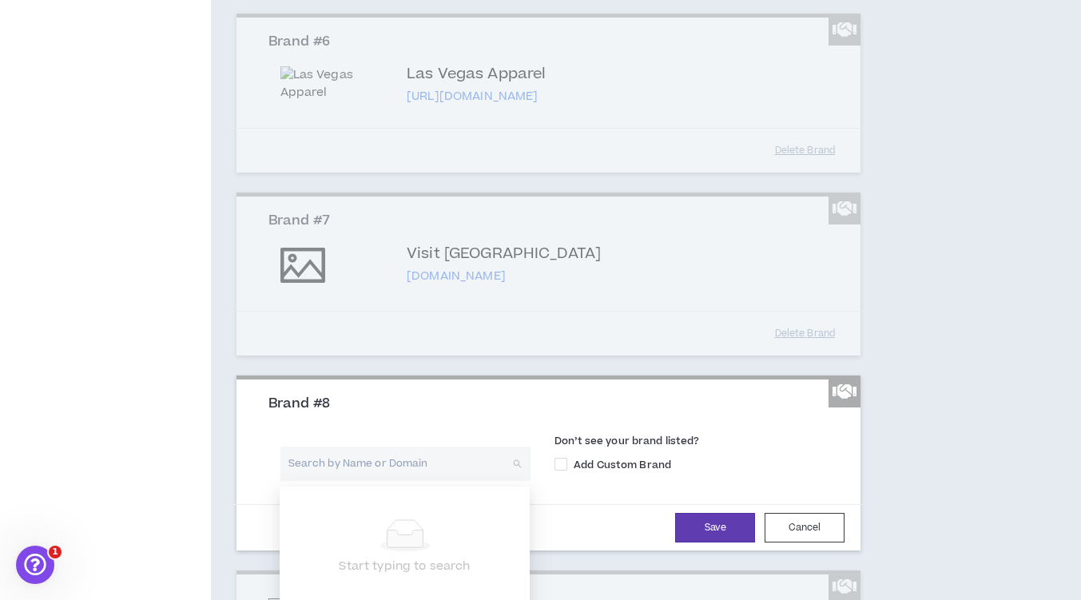
click at [320, 467] on input "search" at bounding box center [399, 464] width 221 height 34
type input "Travelport"
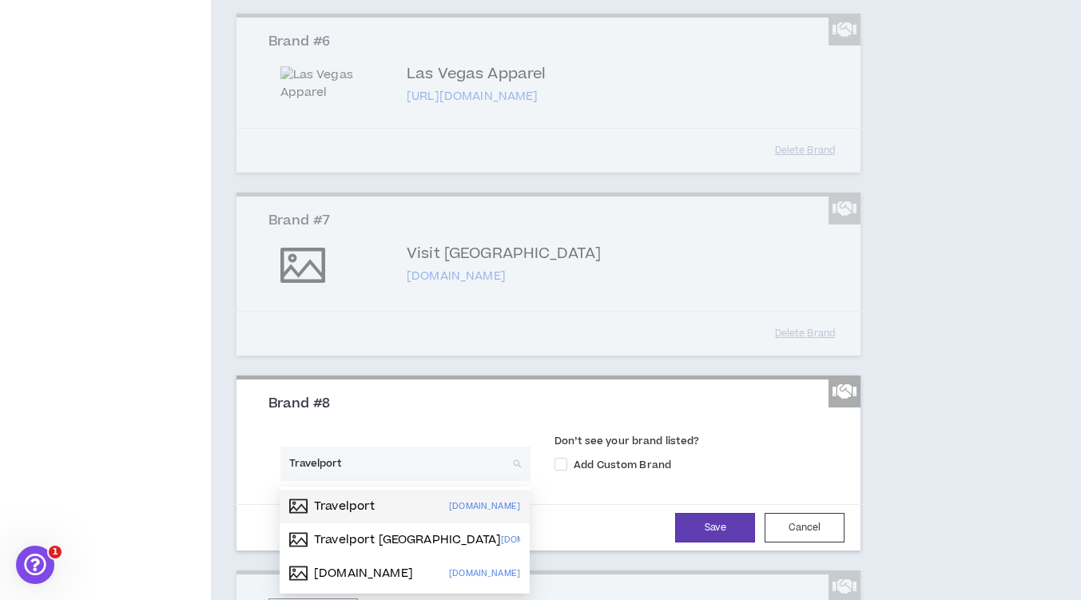
click at [468, 511] on p "[DOMAIN_NAME]" at bounding box center [484, 507] width 71 height 18
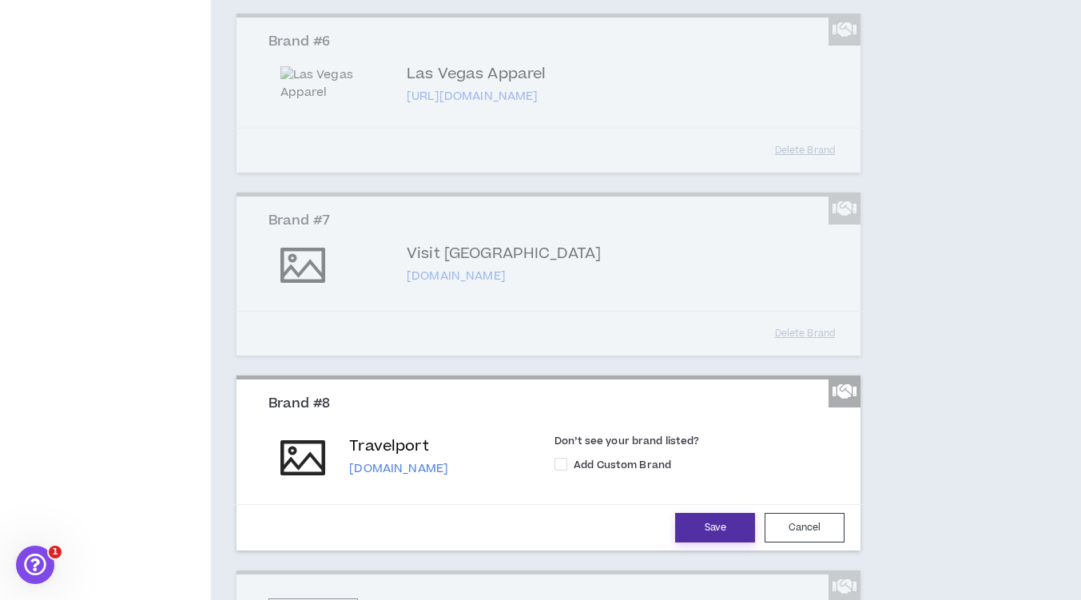
click at [716, 531] on button "Save" at bounding box center [715, 528] width 80 height 30
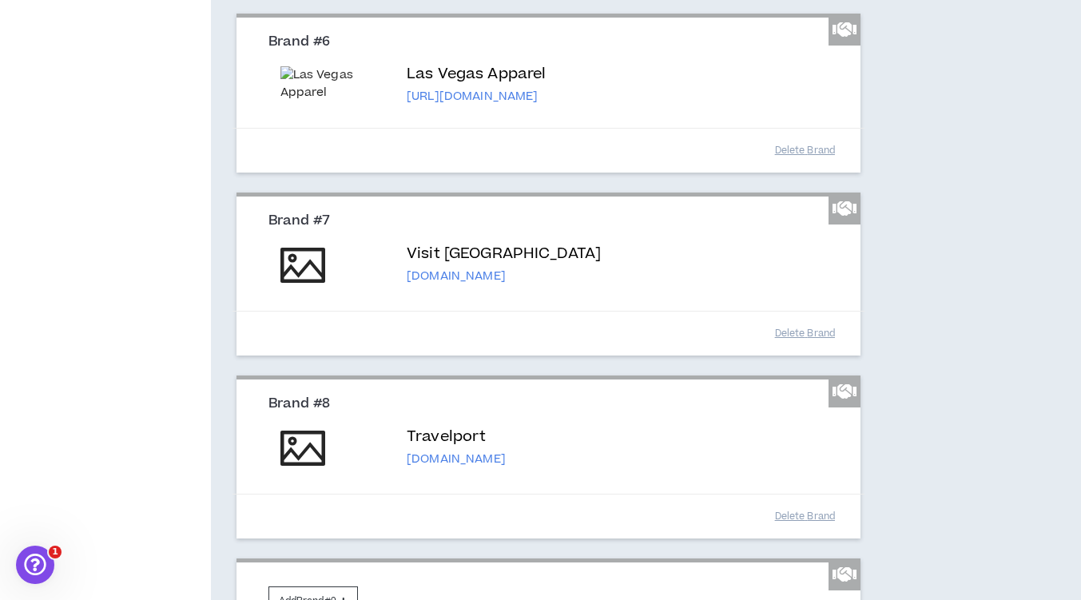
scroll to position [1296, 0]
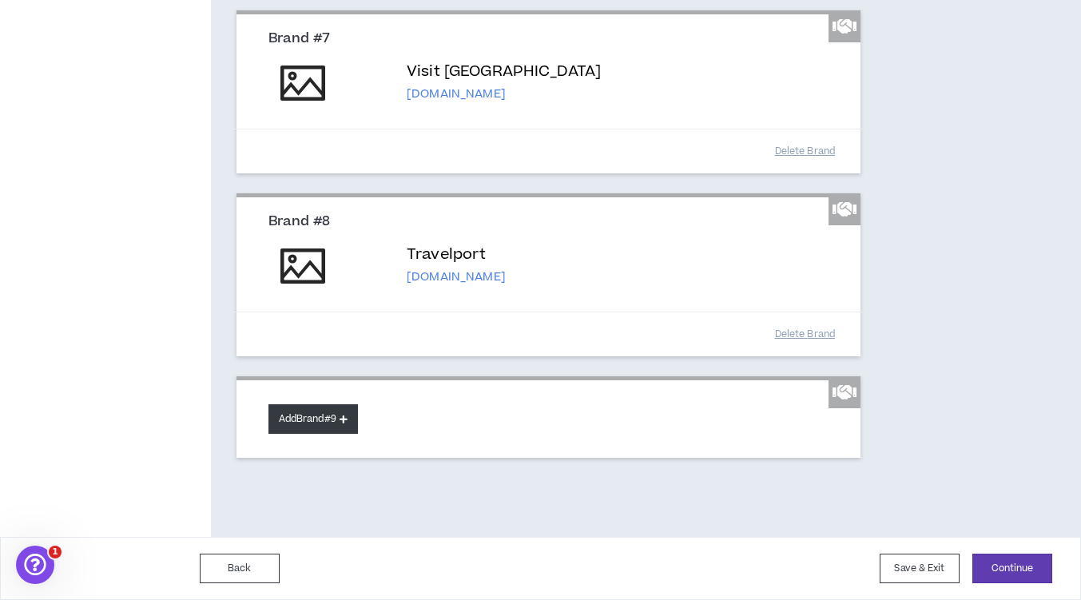
click at [315, 421] on button "Add Brand #9" at bounding box center [312, 419] width 89 height 30
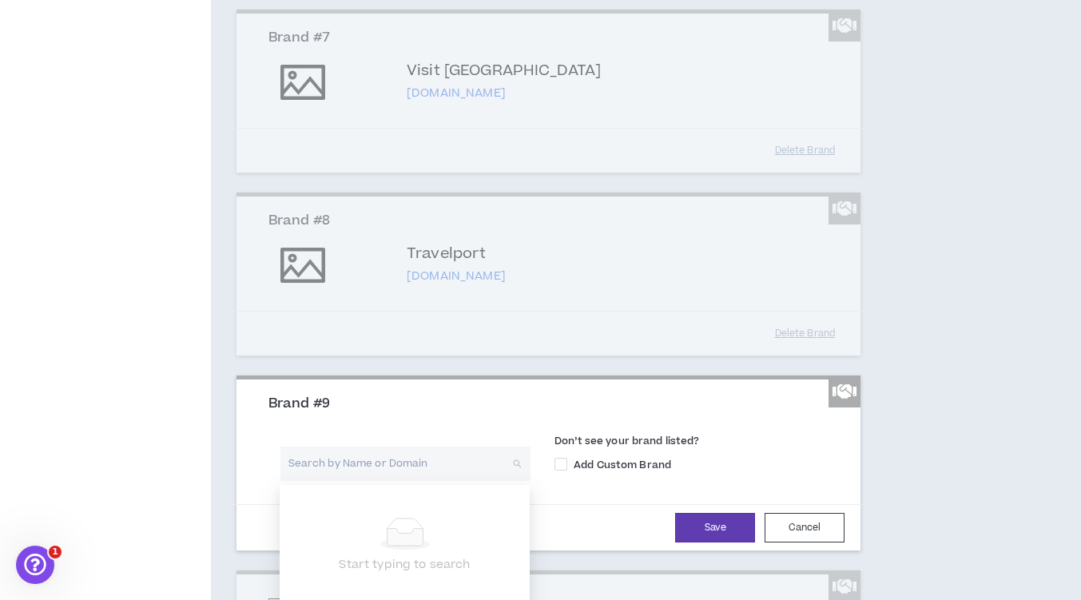
click at [328, 464] on input "search" at bounding box center [399, 464] width 221 height 34
type input "[PERSON_NAME]"
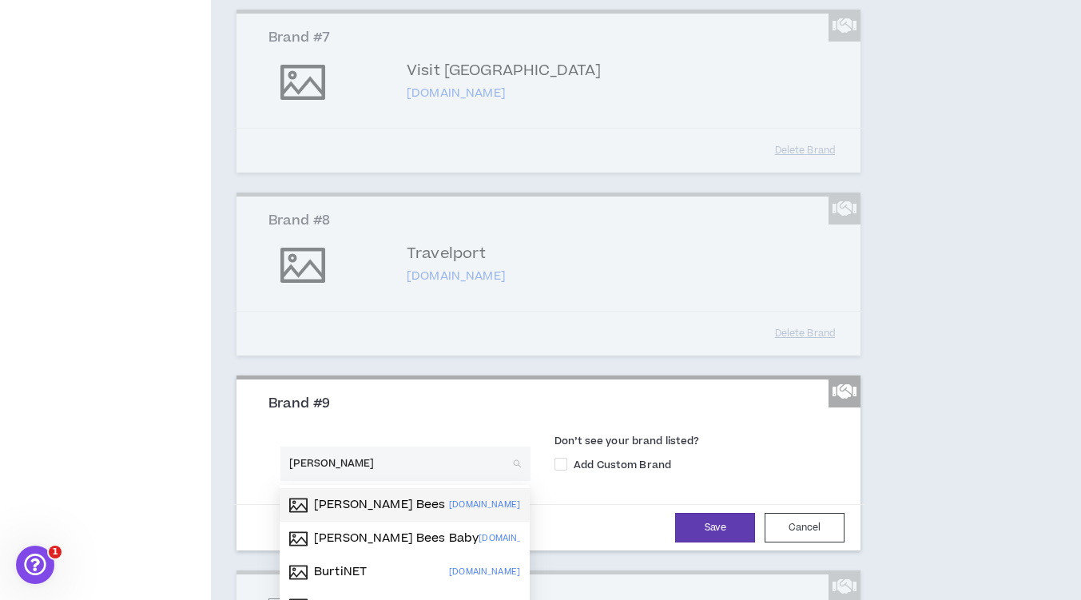
click at [364, 504] on p "[PERSON_NAME] Bees" at bounding box center [380, 505] width 132 height 16
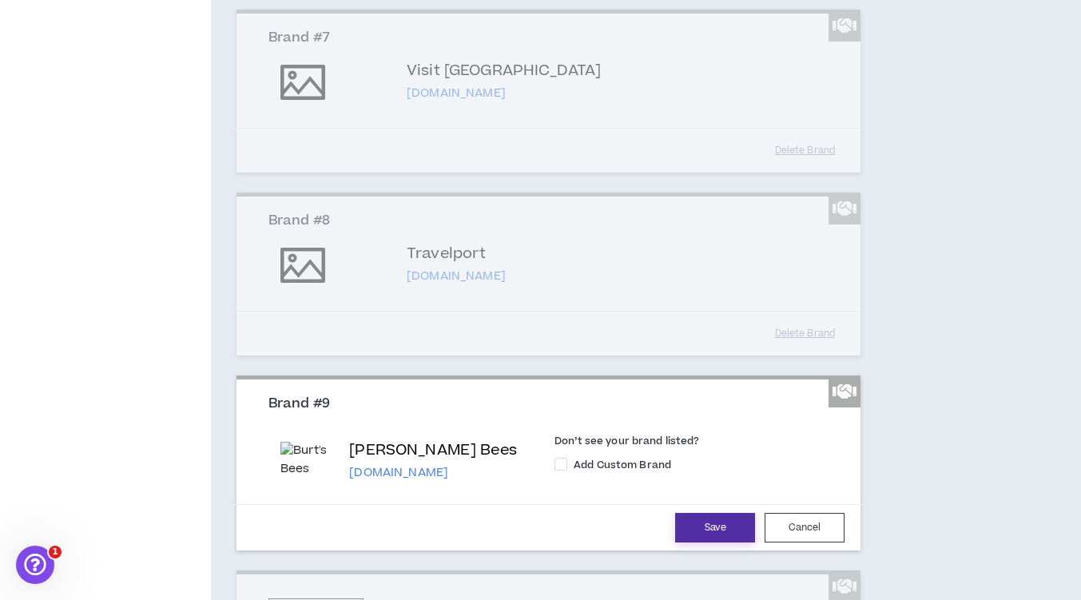
click at [691, 530] on button "Save" at bounding box center [715, 528] width 80 height 30
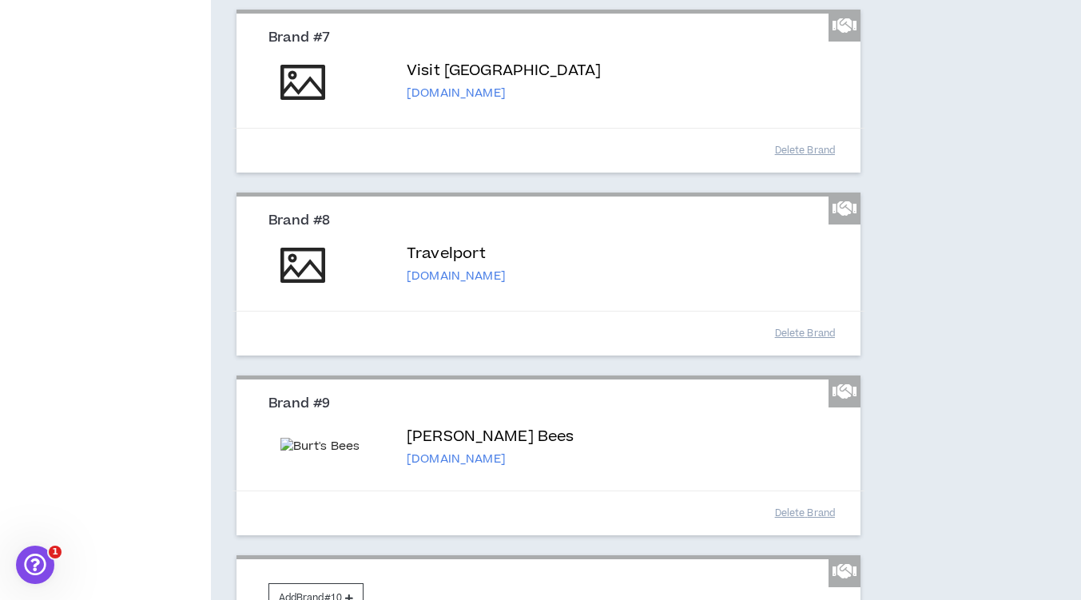
scroll to position [1476, 0]
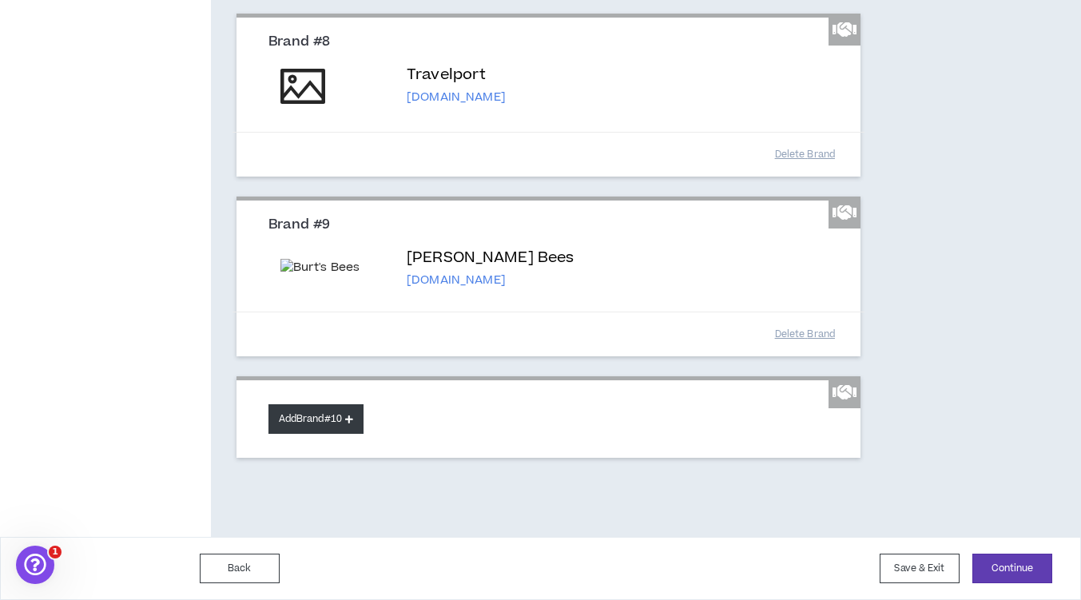
click at [291, 422] on button "Add Brand #10" at bounding box center [315, 419] width 95 height 30
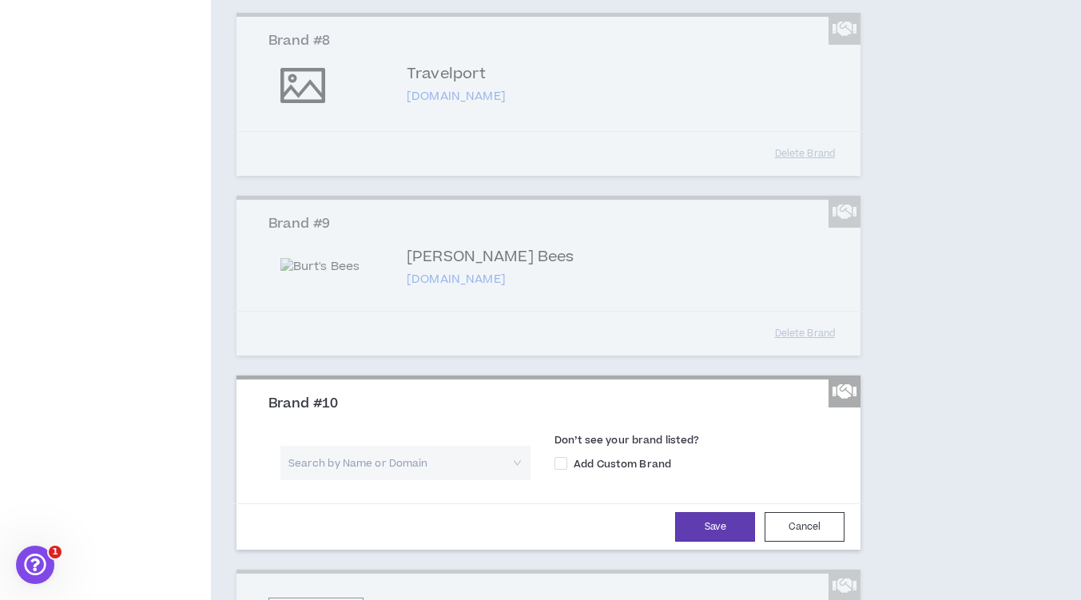
click at [309, 475] on input "search" at bounding box center [399, 463] width 221 height 34
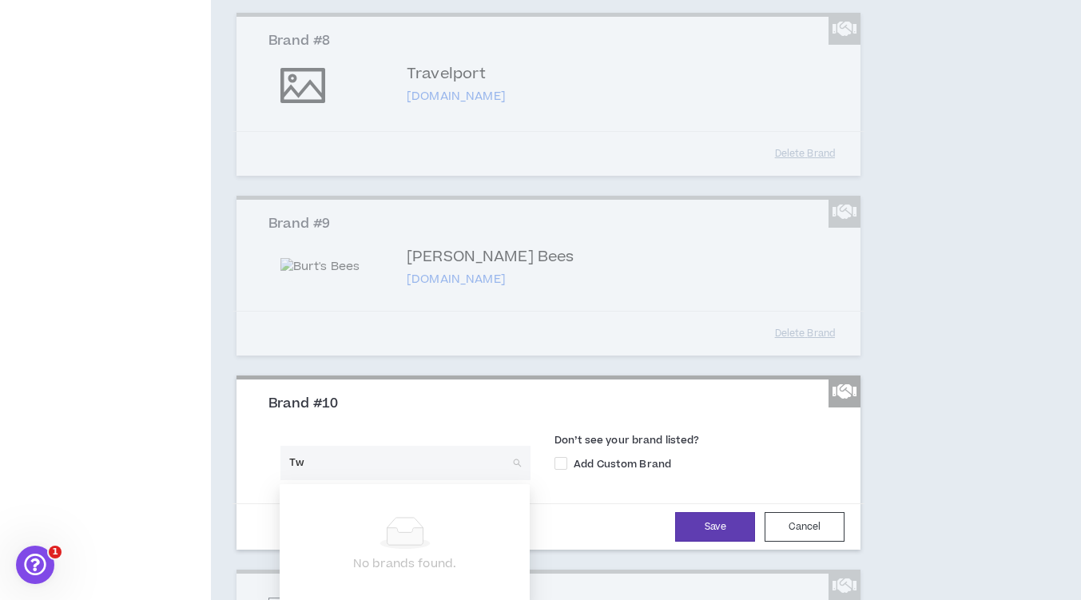
type input "T"
type input "2"
type input "F"
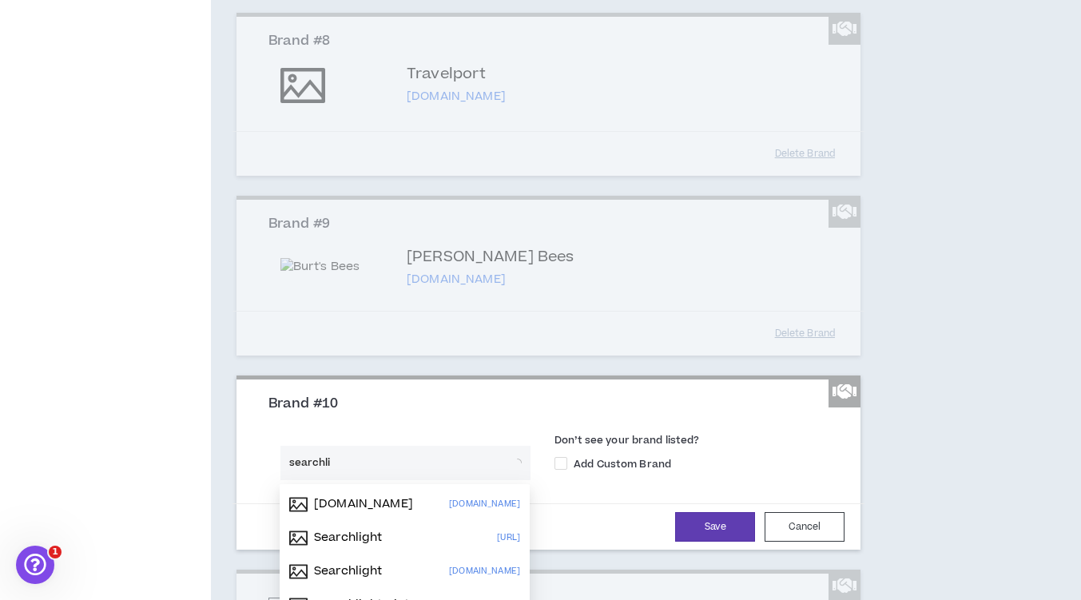
type input "searchlig"
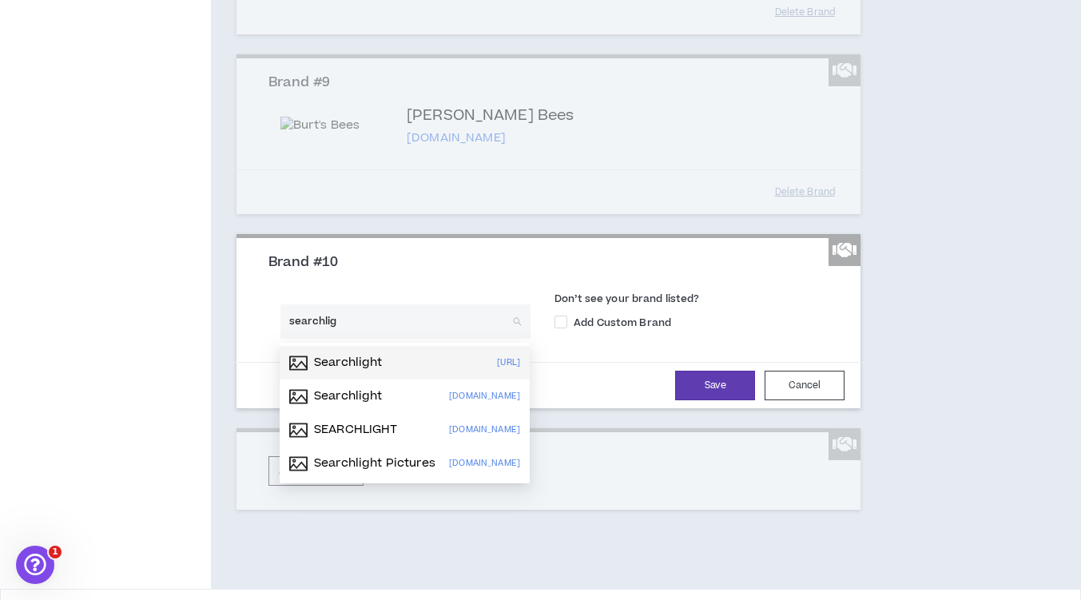
scroll to position [1618, 0]
click at [360, 459] on p "Searchlight Pictures" at bounding box center [374, 463] width 121 height 16
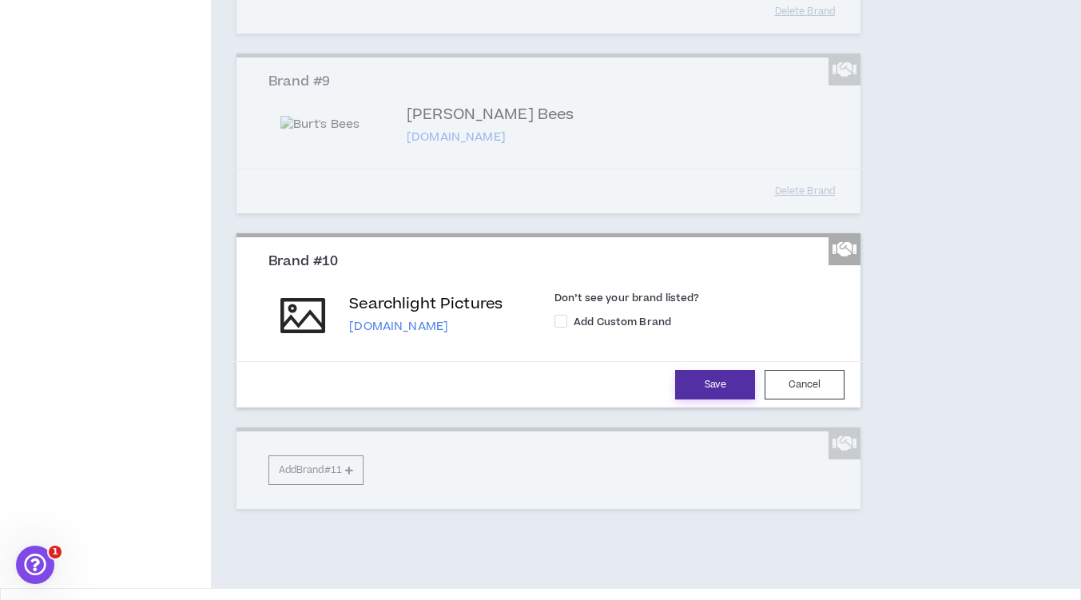
click at [733, 380] on button "Save" at bounding box center [715, 385] width 80 height 30
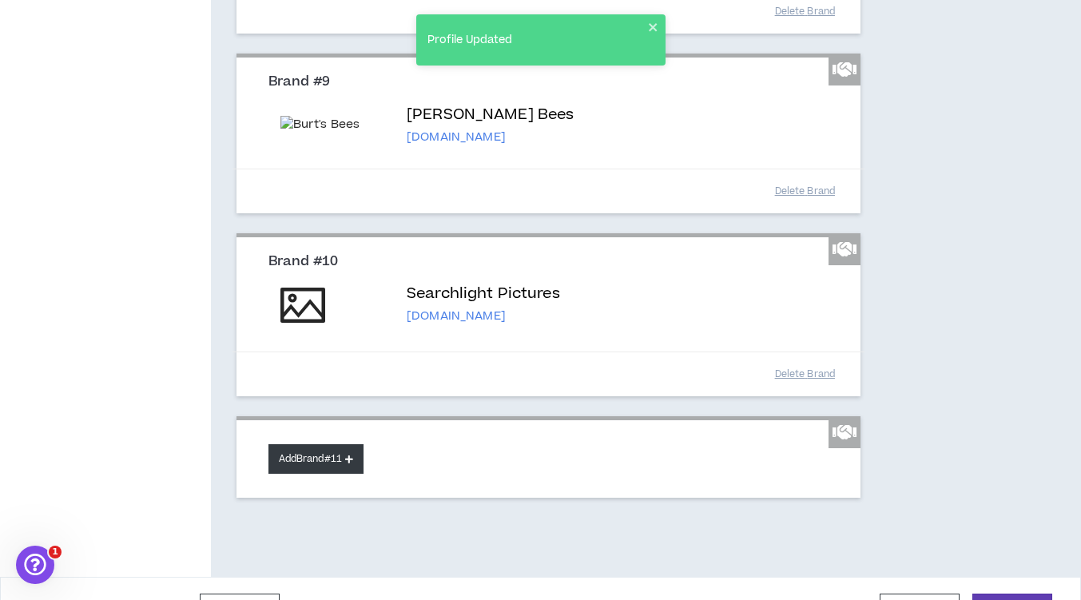
click at [310, 454] on button "Add Brand #11" at bounding box center [315, 459] width 95 height 30
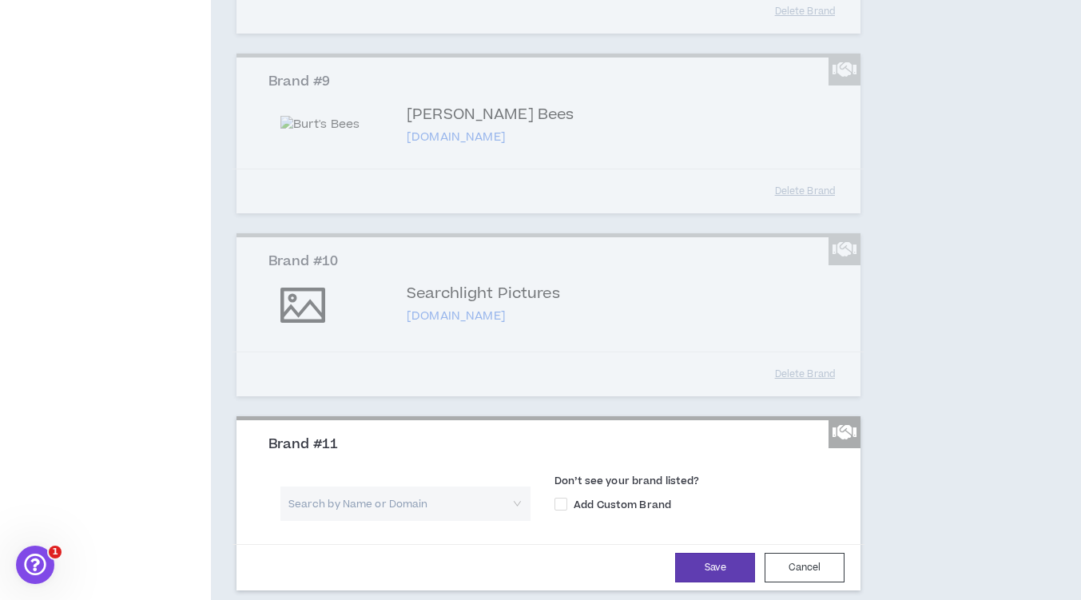
click at [307, 504] on input "search" at bounding box center [399, 504] width 221 height 34
type input "Universal pictures"
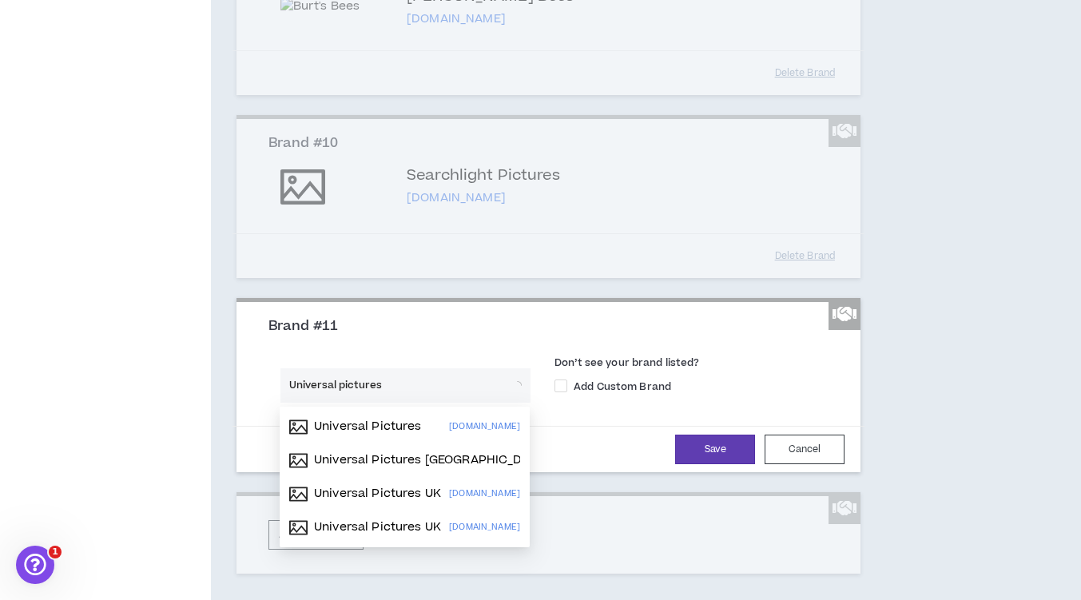
scroll to position [1739, 0]
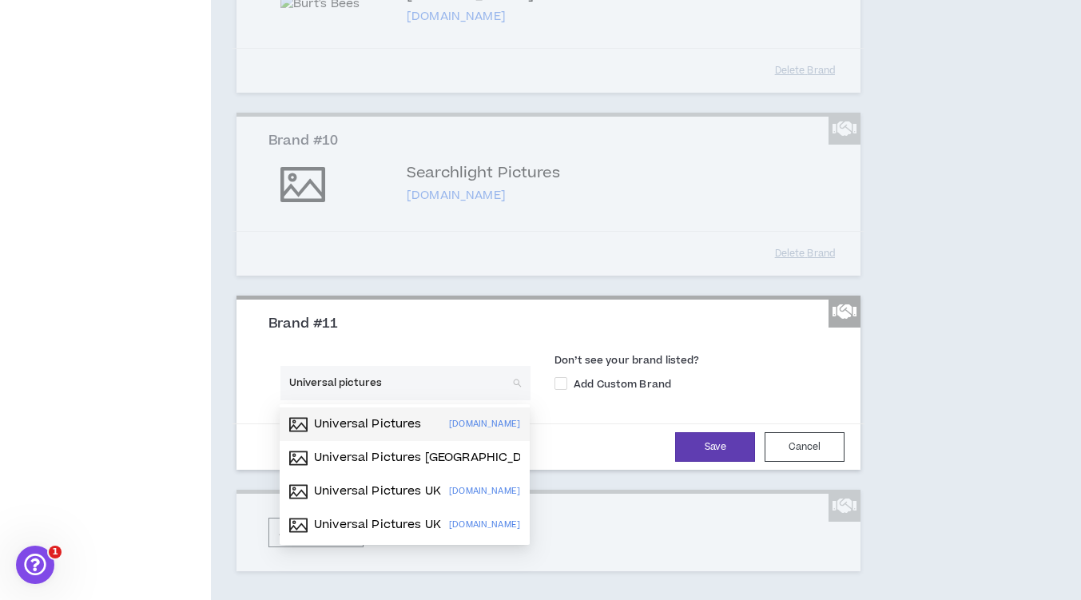
click at [372, 417] on p "Universal Pictures" at bounding box center [368, 424] width 108 height 16
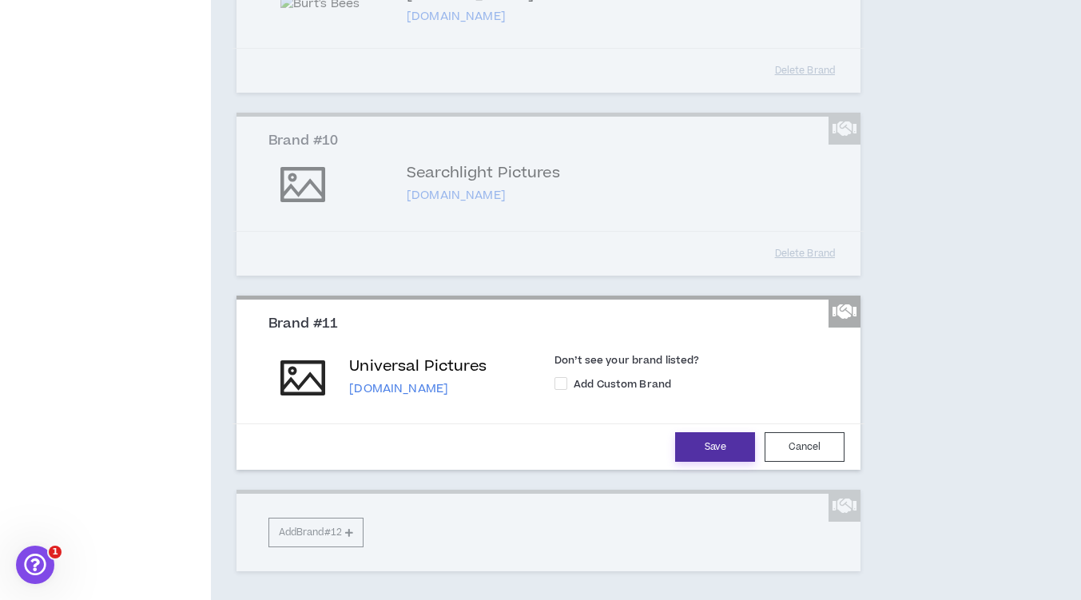
click at [690, 443] on button "Save" at bounding box center [715, 447] width 80 height 30
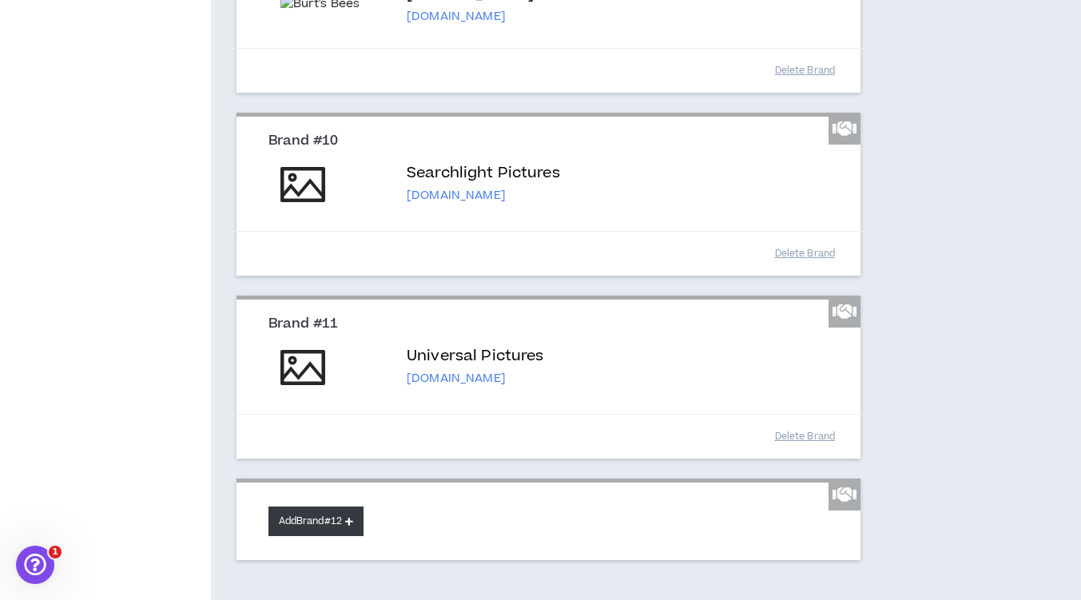
click at [302, 523] on button "Add Brand #12" at bounding box center [315, 522] width 95 height 30
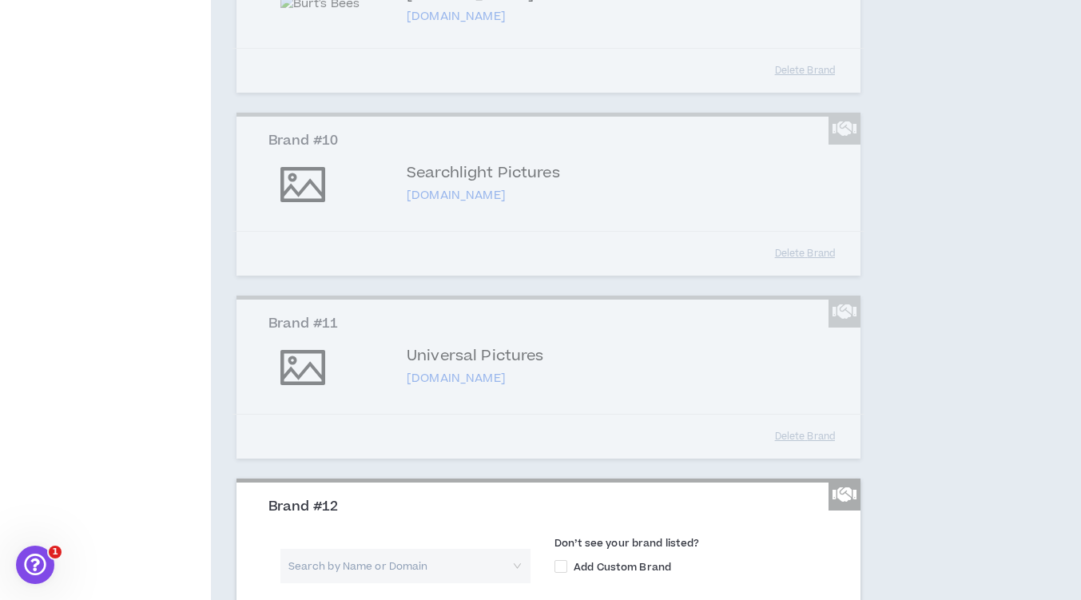
click at [315, 567] on input "search" at bounding box center [399, 566] width 221 height 34
type input "Paramount pictures"
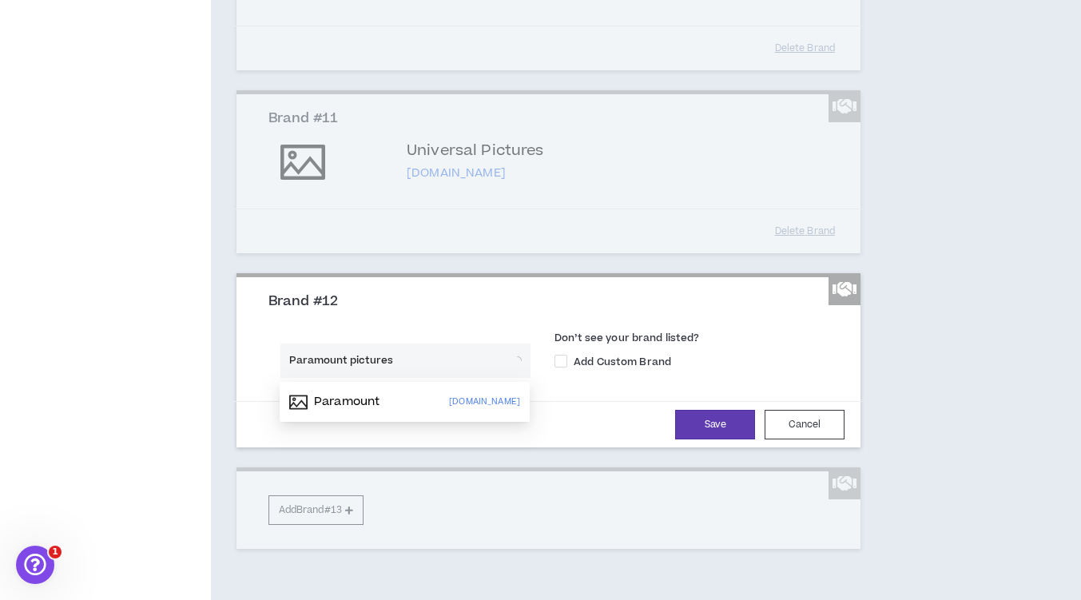
scroll to position [1946, 0]
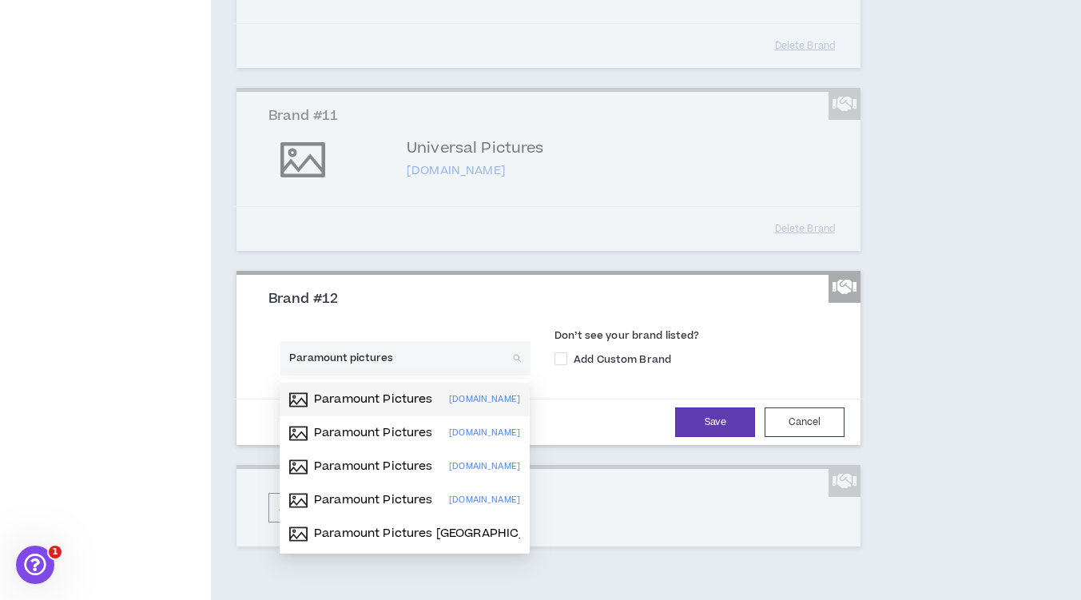
click at [404, 395] on p "Paramount Pictures" at bounding box center [373, 399] width 119 height 16
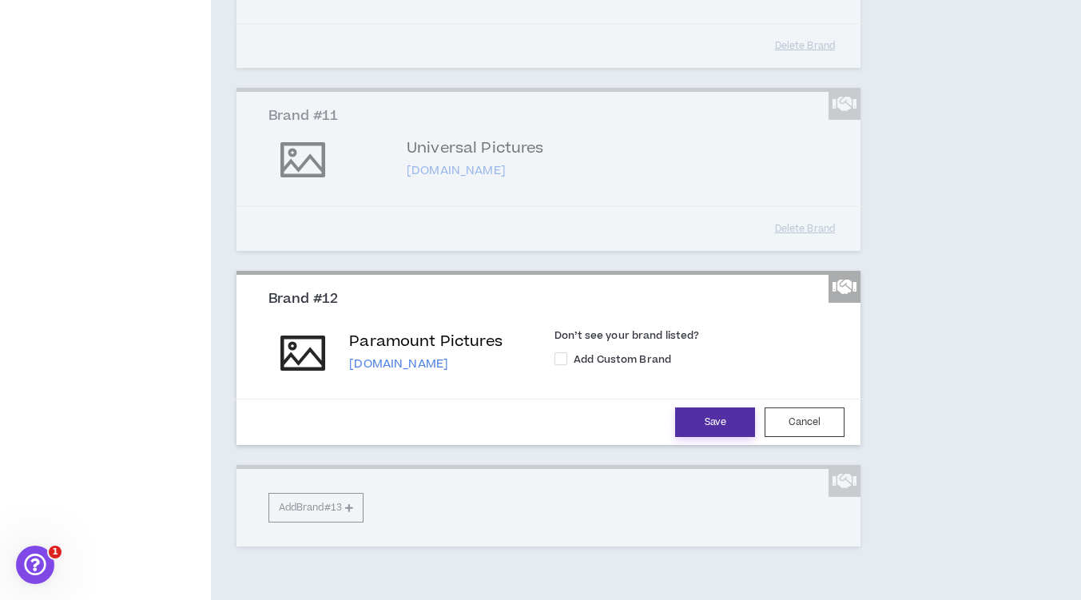
click at [701, 419] on button "Save" at bounding box center [715, 422] width 80 height 30
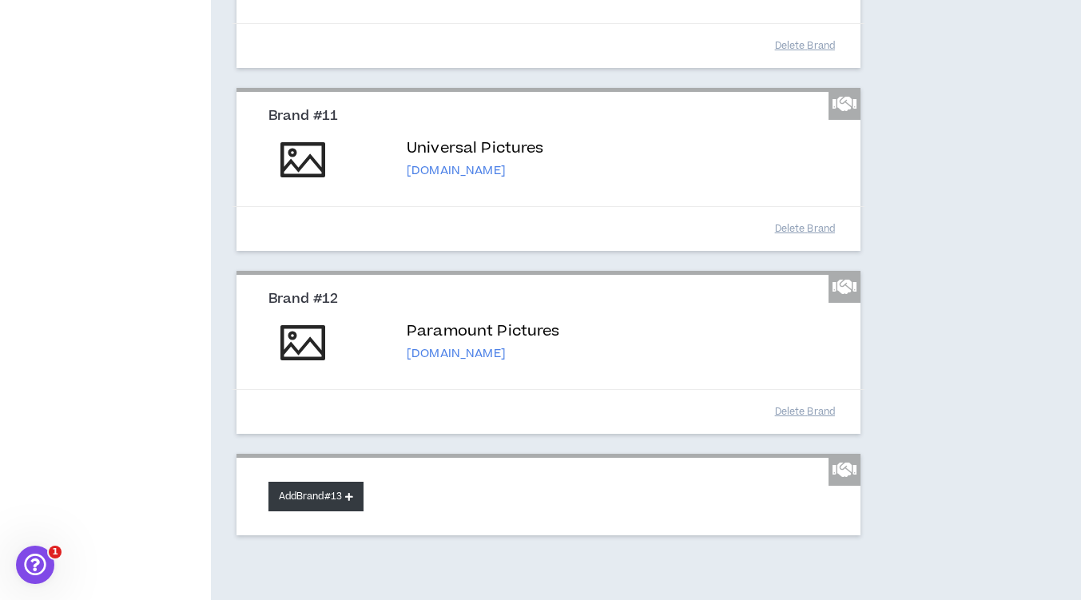
click at [299, 495] on button "Add Brand #13" at bounding box center [315, 497] width 95 height 30
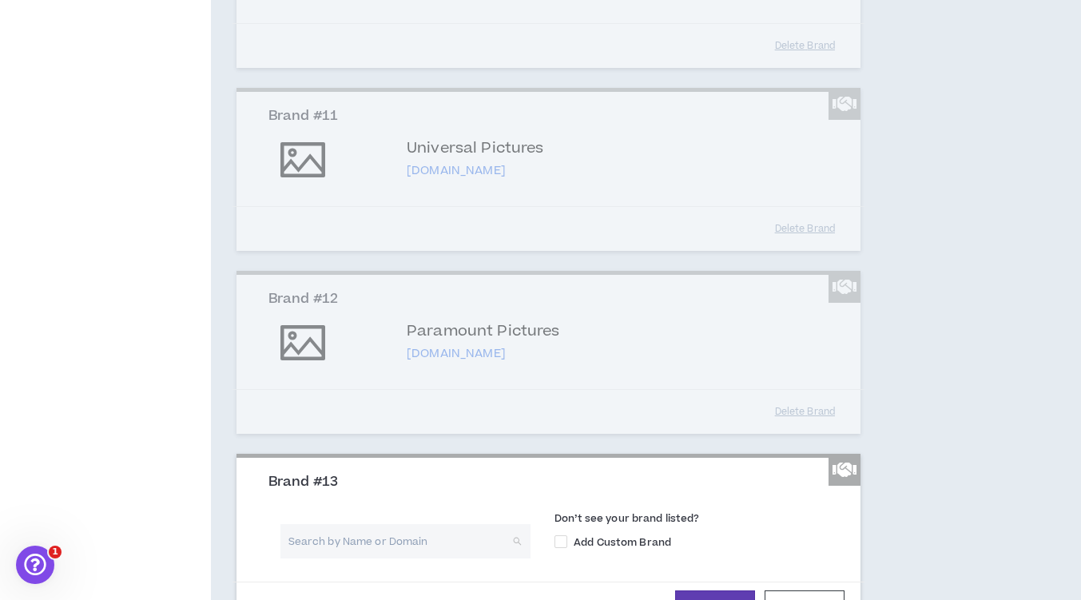
click at [308, 542] on input "search" at bounding box center [399, 541] width 221 height 34
type input "Acura"
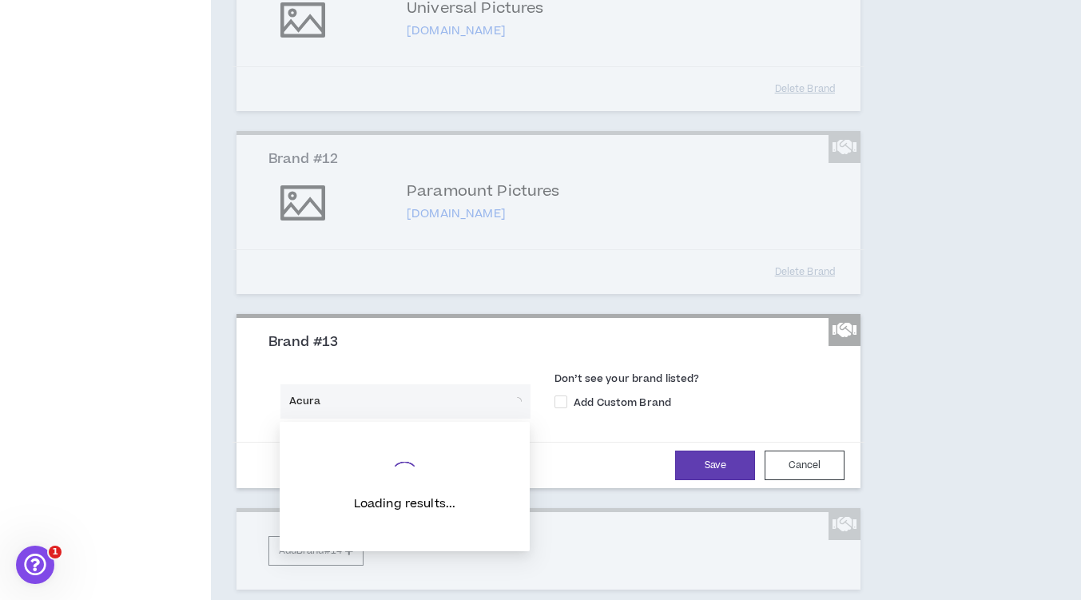
scroll to position [2087, 0]
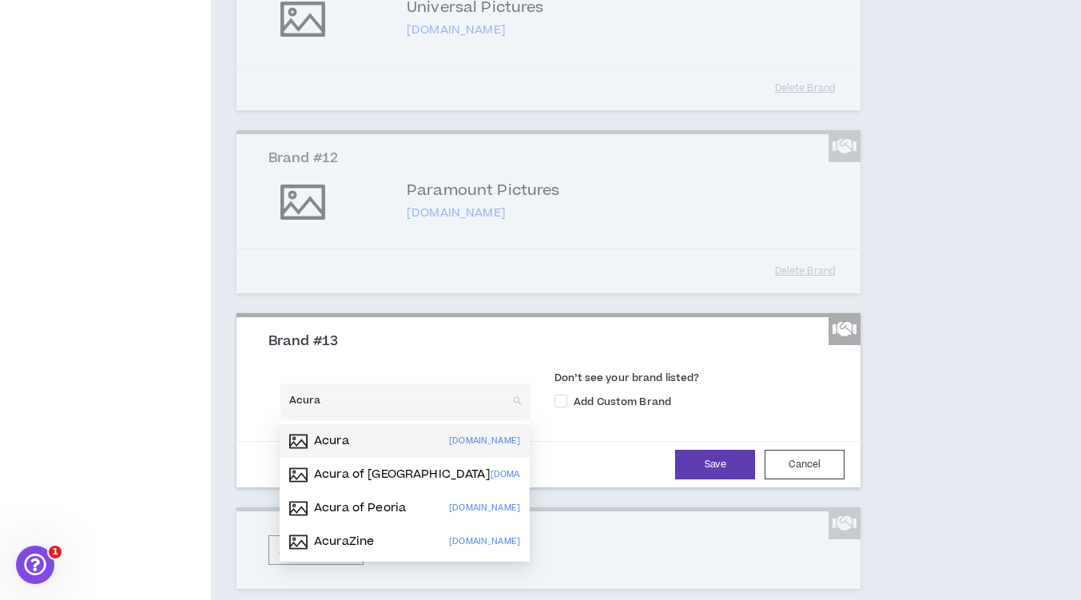
click at [327, 450] on div "Acura" at bounding box center [319, 441] width 60 height 26
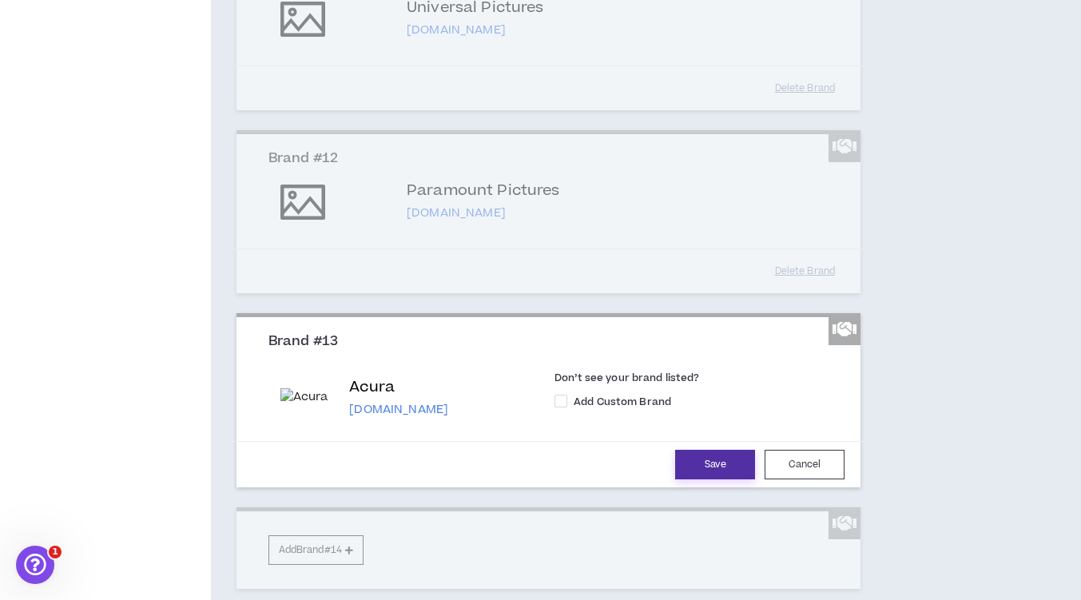
click at [728, 464] on button "Save" at bounding box center [715, 465] width 80 height 30
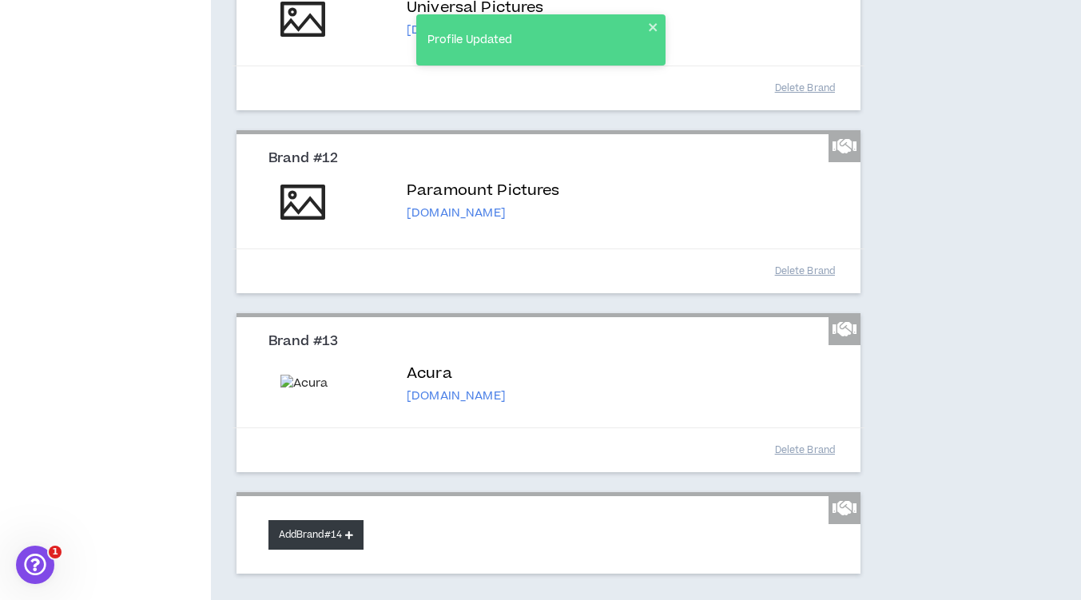
click at [335, 542] on button "Add Brand #14" at bounding box center [315, 535] width 95 height 30
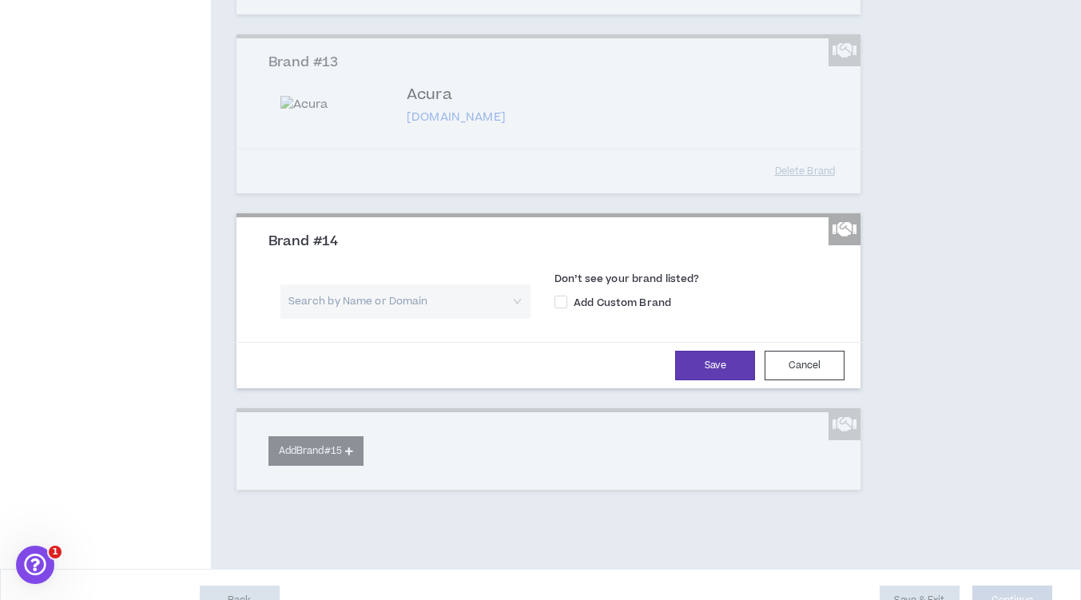
scroll to position [2373, 0]
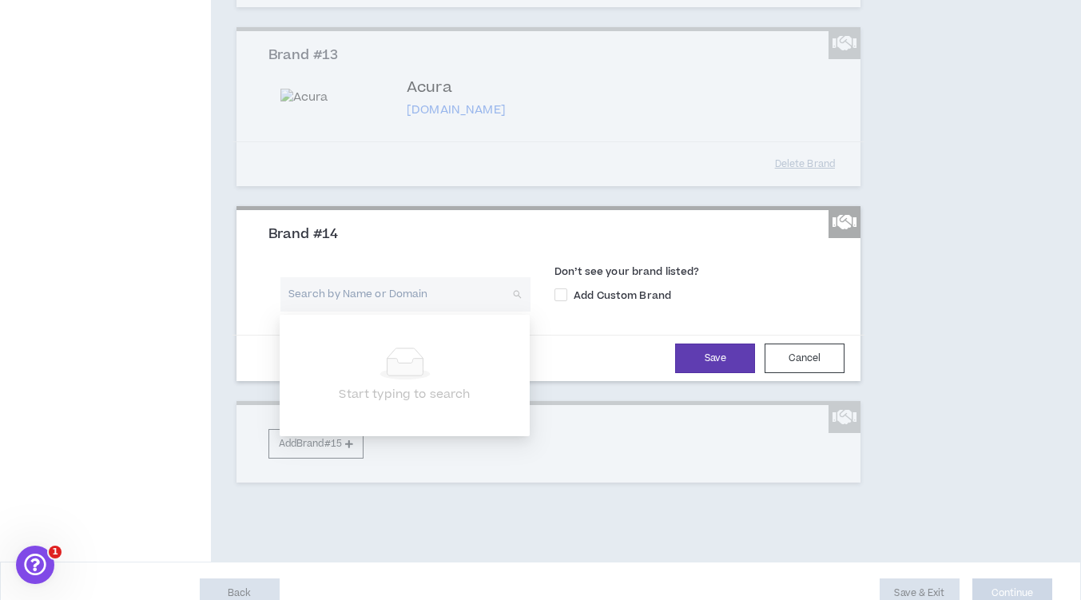
click at [349, 300] on input "search" at bounding box center [399, 294] width 221 height 34
type input "Brown & [PERSON_NAME]"
drag, startPoint x: 394, startPoint y: 296, endPoint x: 201, endPoint y: 285, distance: 193.6
drag, startPoint x: 201, startPoint y: 285, endPoint x: 419, endPoint y: 291, distance: 219.0
click at [419, 291] on input "Brown & [PERSON_NAME]" at bounding box center [399, 294] width 221 height 34
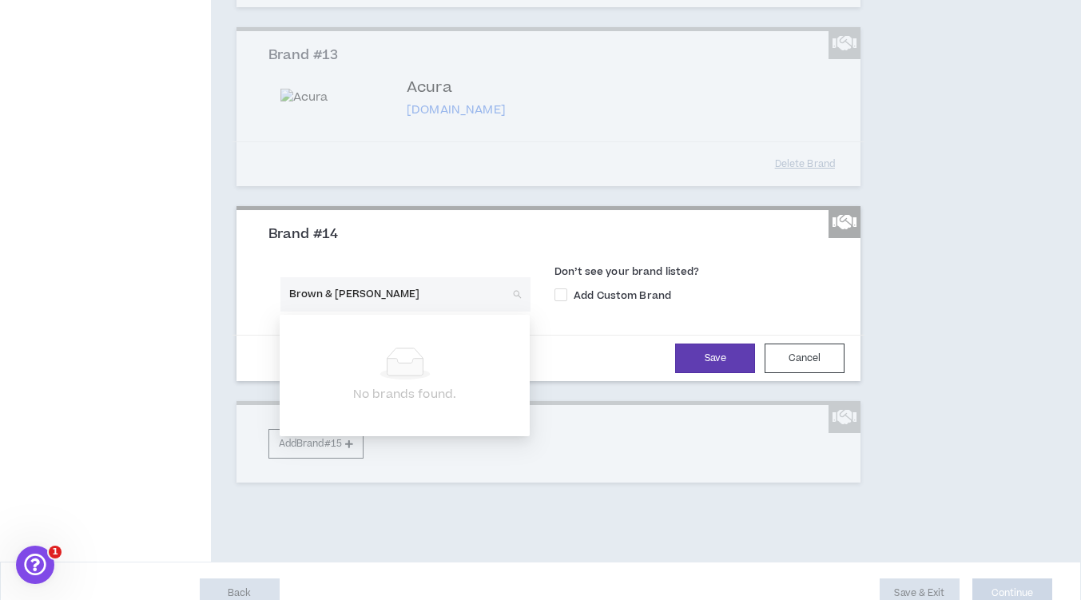
drag, startPoint x: 419, startPoint y: 291, endPoint x: 245, endPoint y: 310, distance: 175.2
click at [245, 310] on div "Brand #14 Brown & [PERSON_NAME] Search by Name or Domain Don’t see your brand l…" at bounding box center [548, 295] width 625 height 171
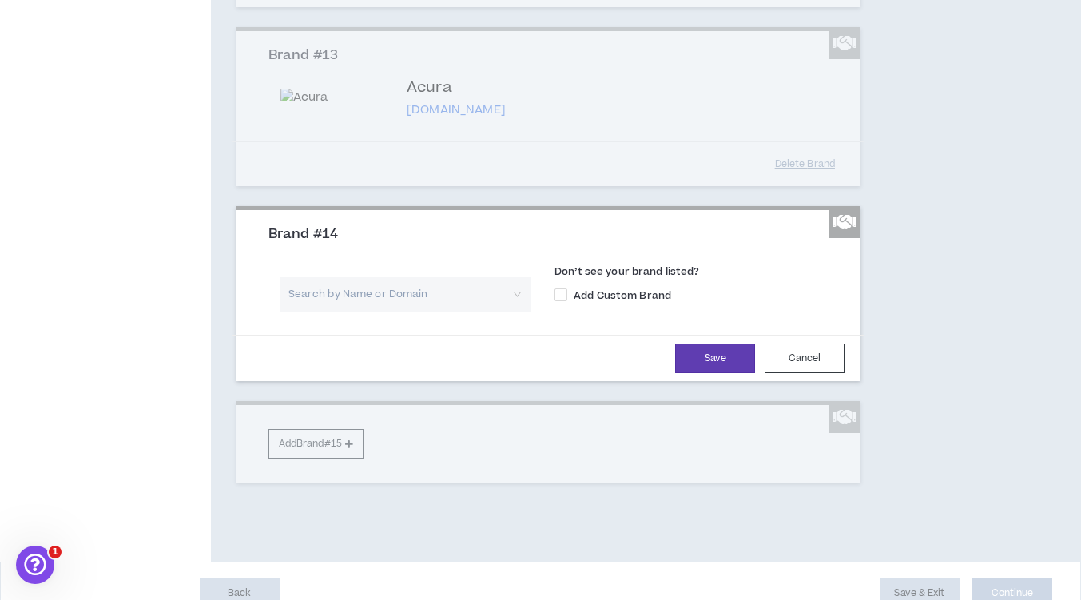
click at [407, 240] on h3 "Brand #14" at bounding box center [554, 235] width 573 height 18
click at [431, 296] on input "search" at bounding box center [399, 294] width 221 height 34
type input "JCPenn"
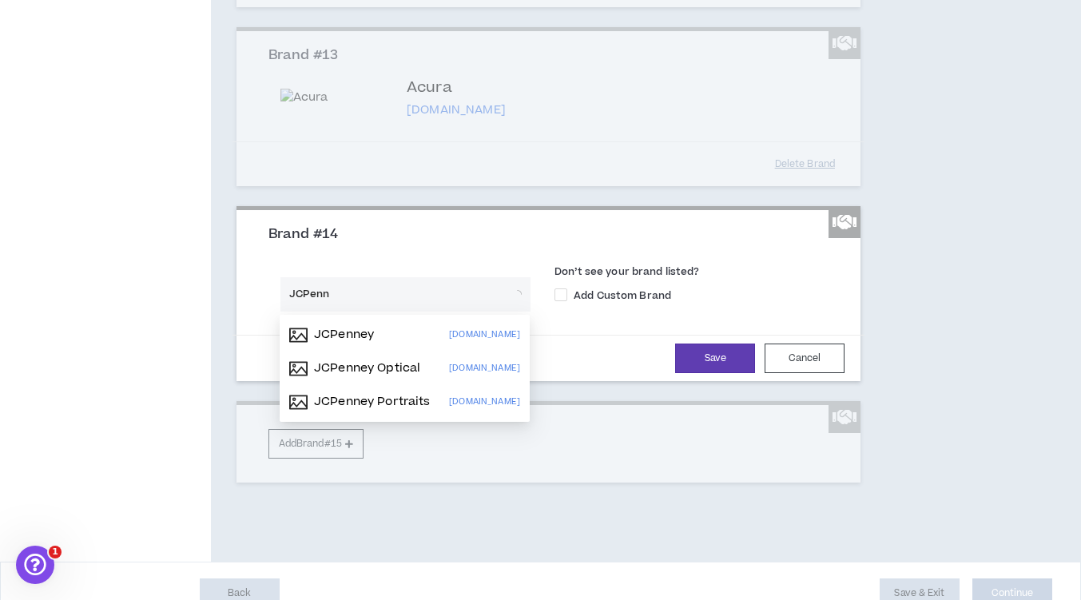
click at [370, 333] on p "JCPenney" at bounding box center [344, 335] width 60 height 16
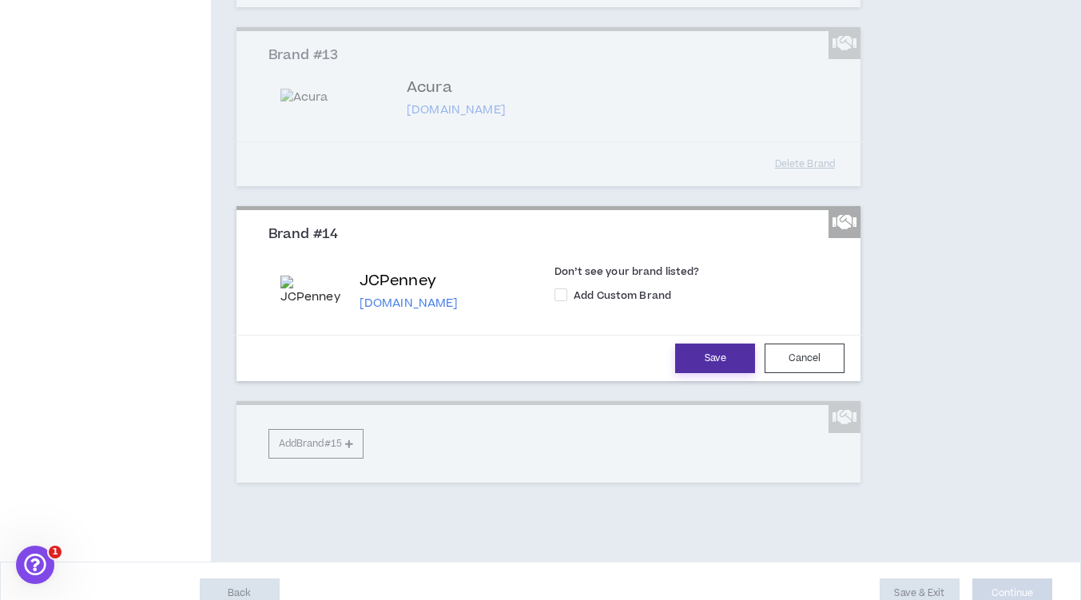
click at [712, 359] on button "Save" at bounding box center [715, 359] width 80 height 30
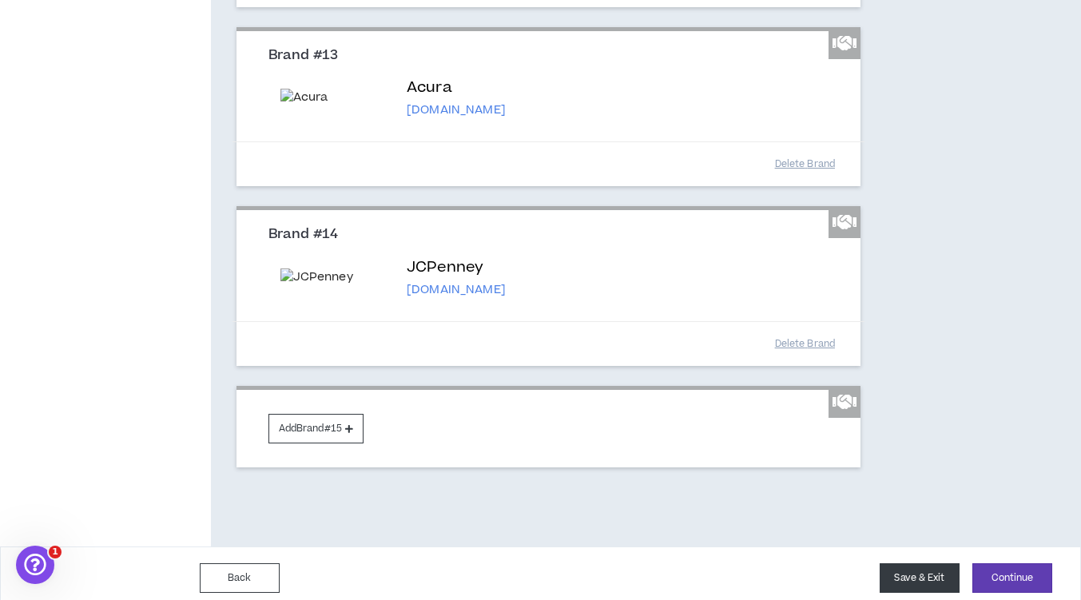
click at [928, 574] on button "Save & Exit" at bounding box center [920, 578] width 80 height 30
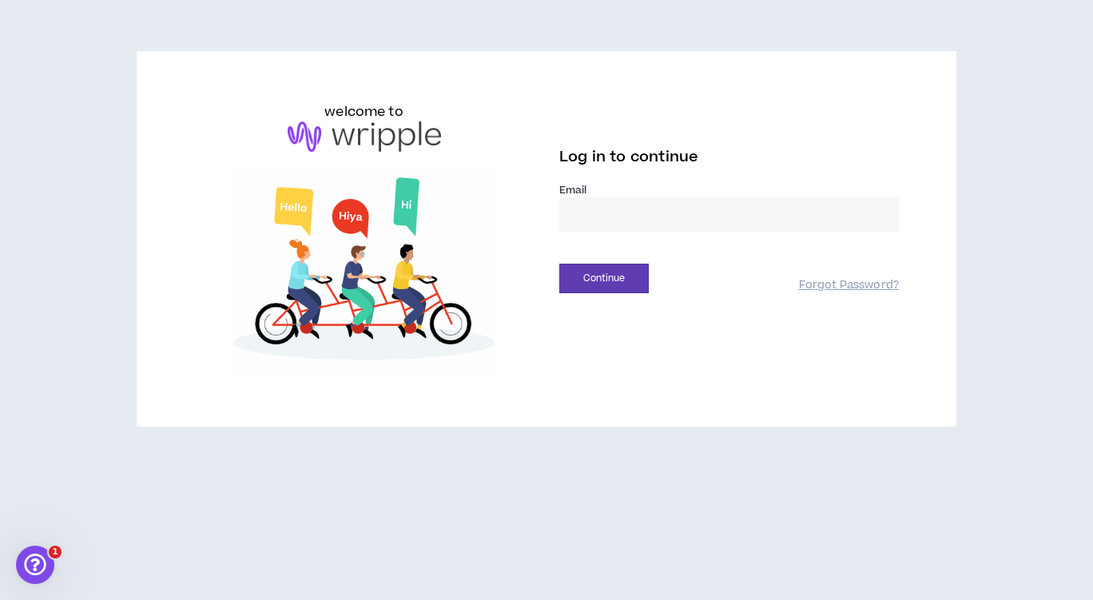
click at [605, 210] on input "email" at bounding box center [729, 214] width 340 height 34
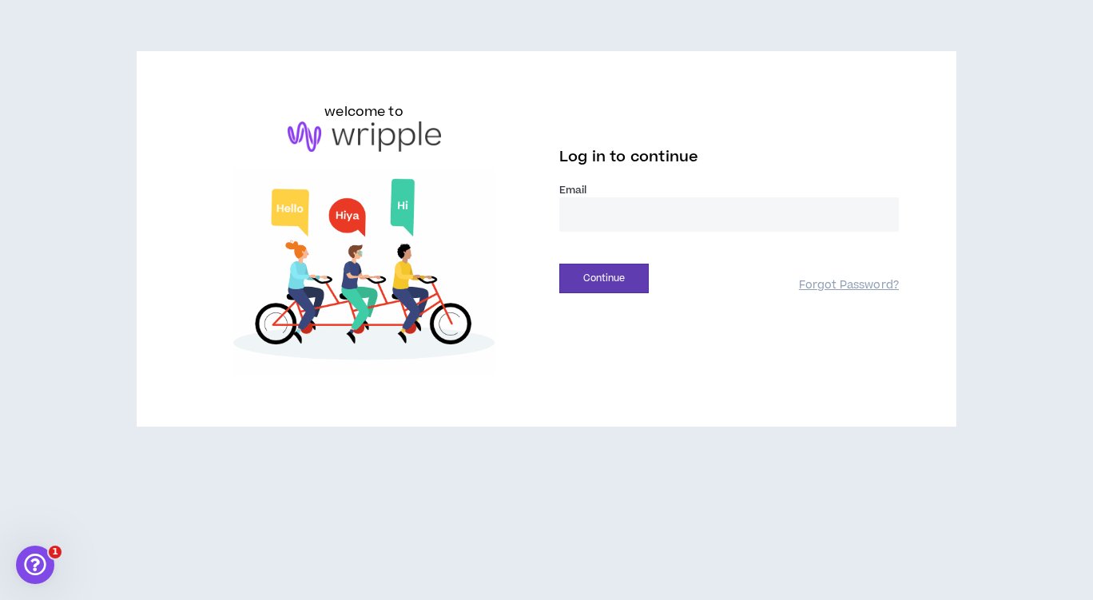
type input "**********"
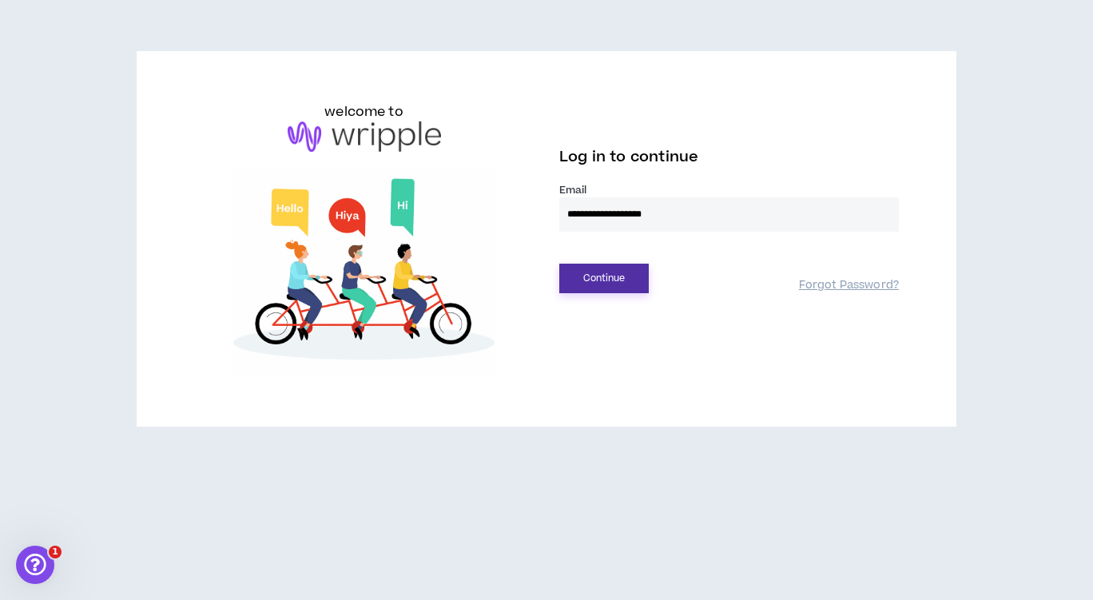
click at [590, 276] on button "Continue" at bounding box center [603, 279] width 89 height 30
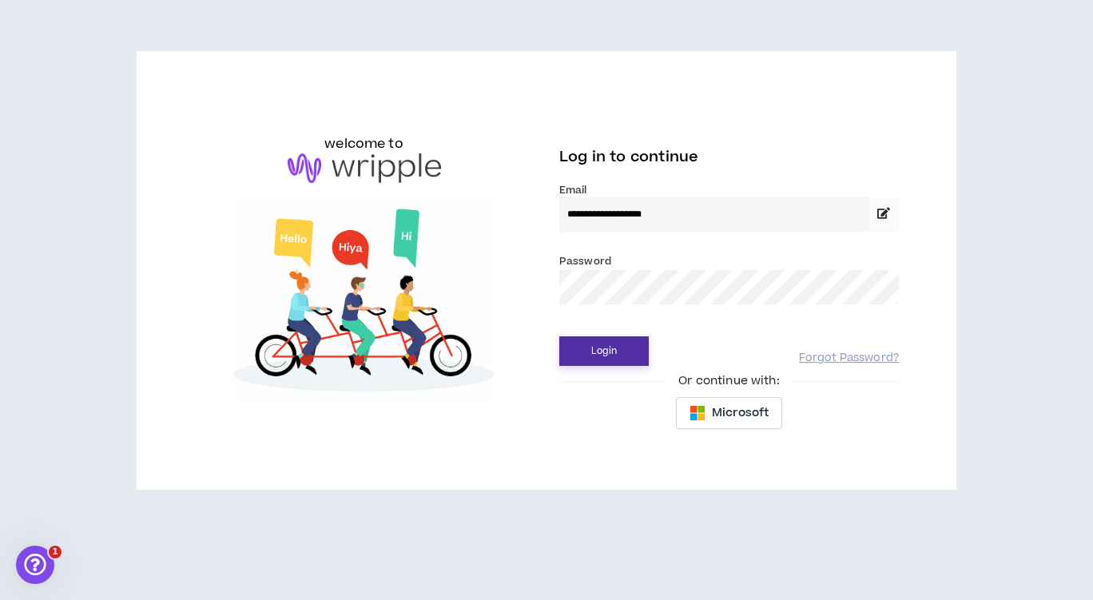
click at [594, 347] on button "Login" at bounding box center [603, 351] width 89 height 30
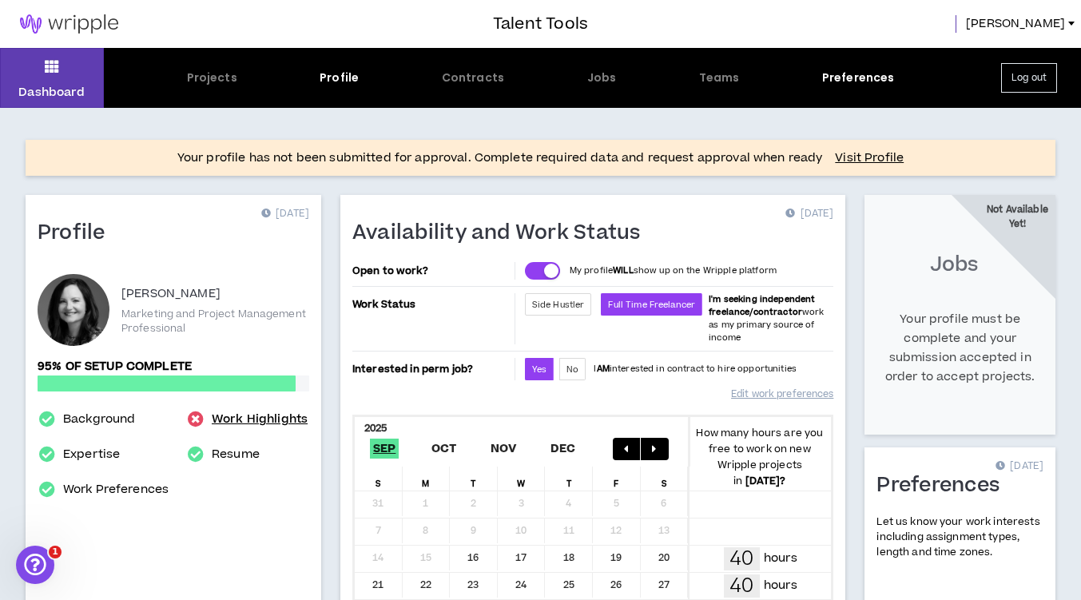
click at [244, 420] on link "Work Highlights" at bounding box center [260, 419] width 96 height 19
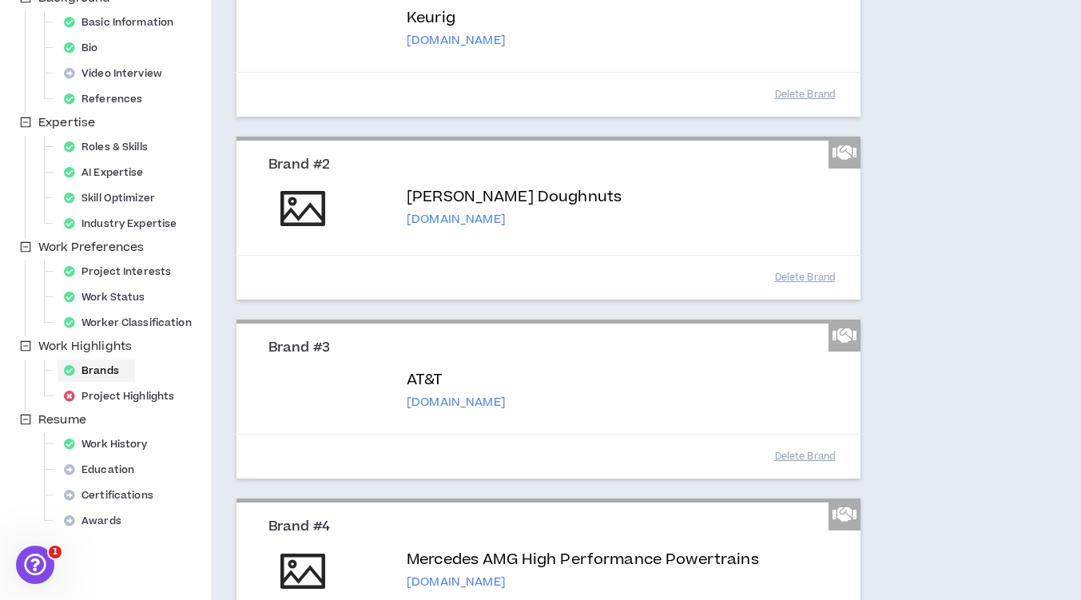
scroll to position [260, 0]
click at [463, 115] on div "Delete Brand" at bounding box center [548, 92] width 633 height 45
click at [160, 395] on div "Project Highlights" at bounding box center [124, 394] width 133 height 22
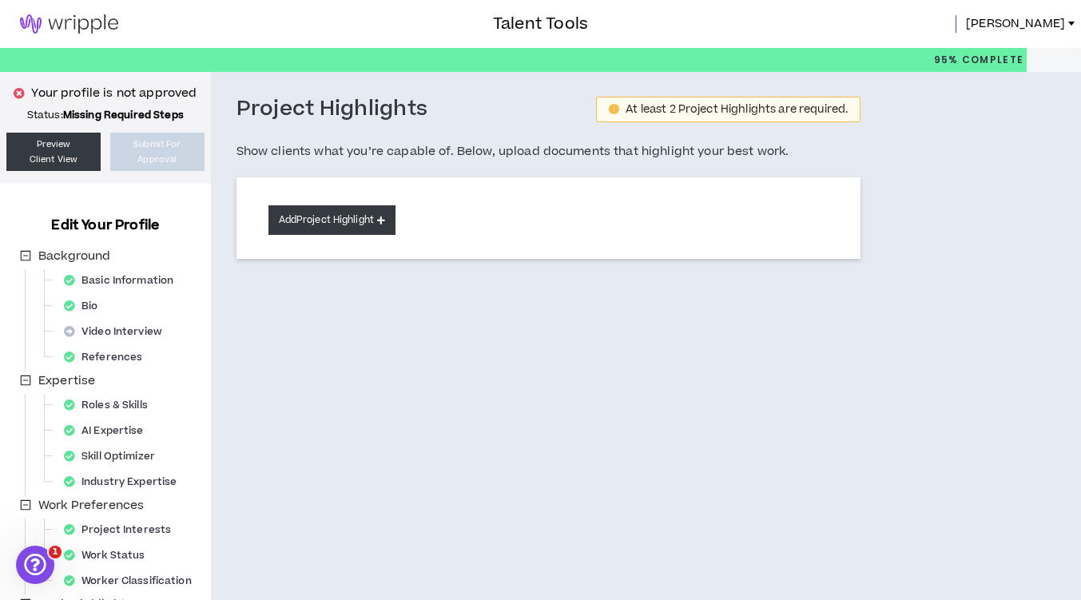
click at [326, 225] on button "Add Project Highlight" at bounding box center [331, 220] width 127 height 30
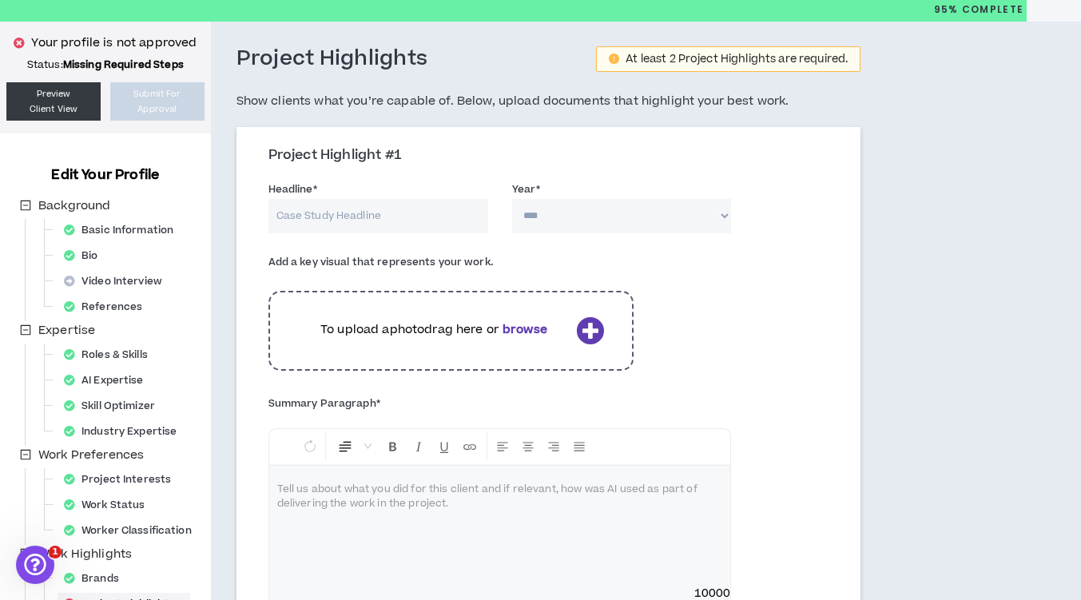
scroll to position [50, 0]
